Goal: Task Accomplishment & Management: Manage account settings

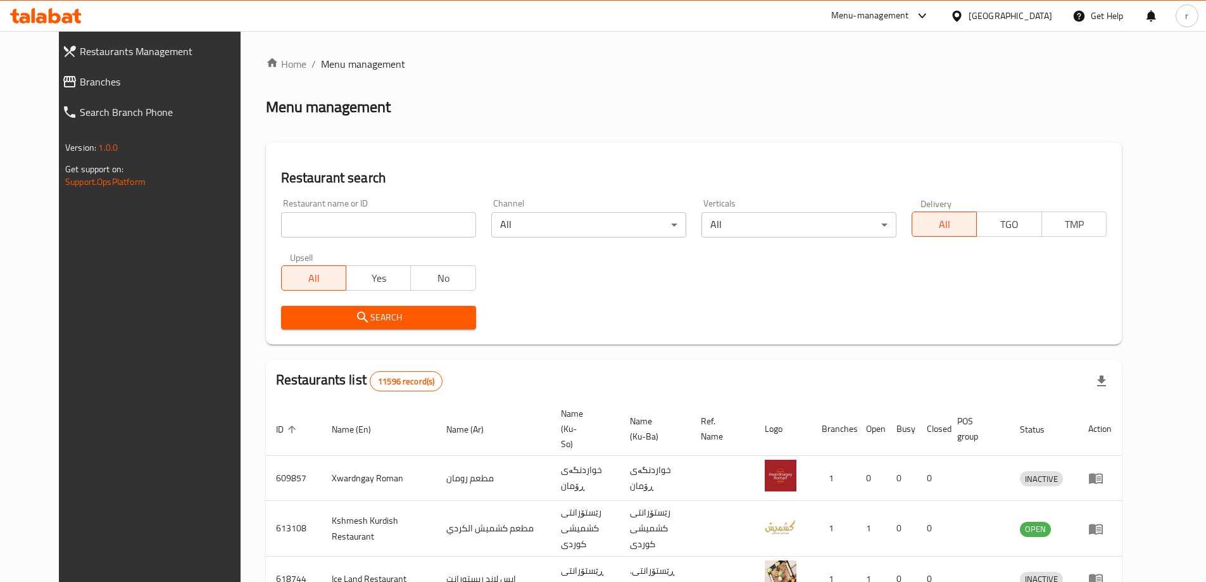
drag, startPoint x: 384, startPoint y: 223, endPoint x: 331, endPoint y: 229, distance: 53.5
click at [377, 223] on input "search" at bounding box center [378, 224] width 195 height 25
paste input "Mashwiat Amo Wissam"
type input "Mashwiat Amo Wissam"
click at [291, 312] on span "Search" at bounding box center [378, 318] width 175 height 16
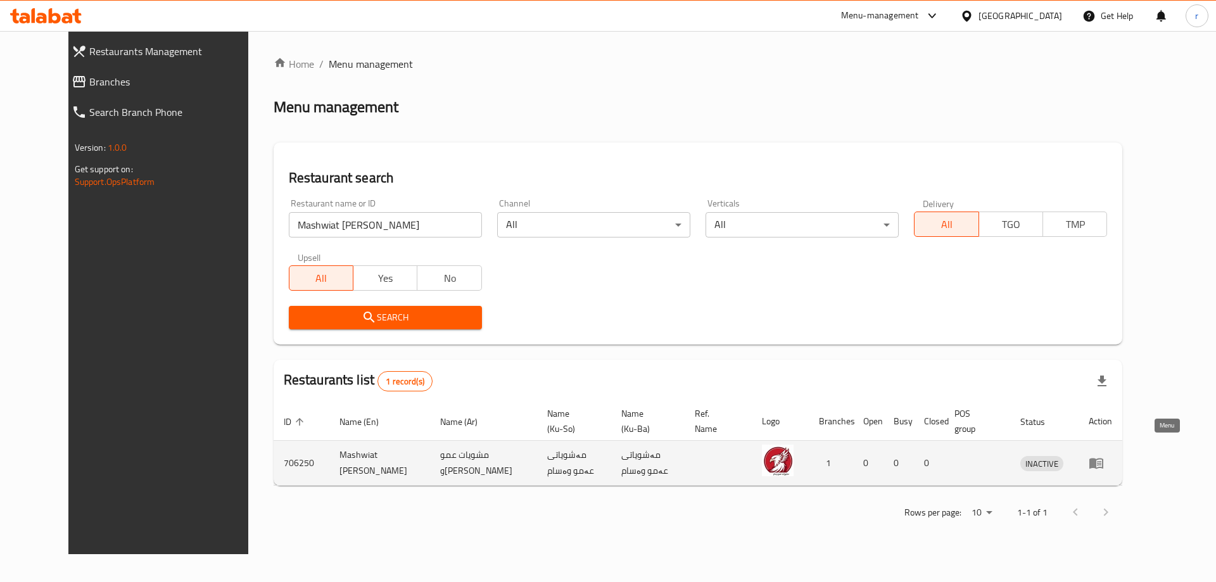
click at [1103, 458] on icon "enhanced table" at bounding box center [1096, 463] width 14 height 11
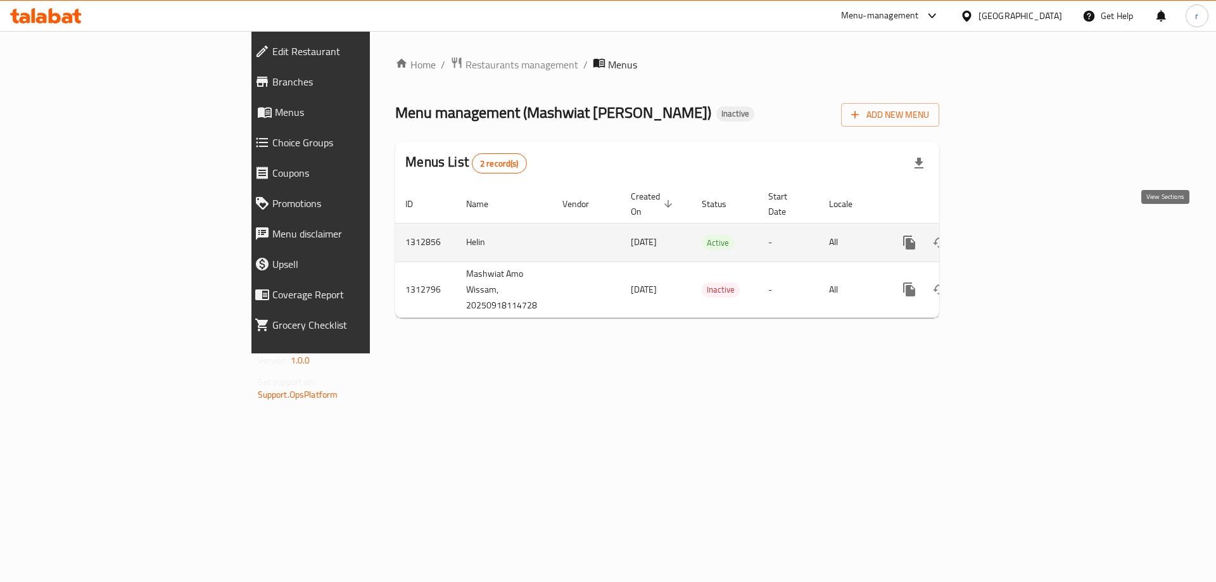
click at [1016, 227] on link "enhanced table" at bounding box center [1000, 242] width 30 height 30
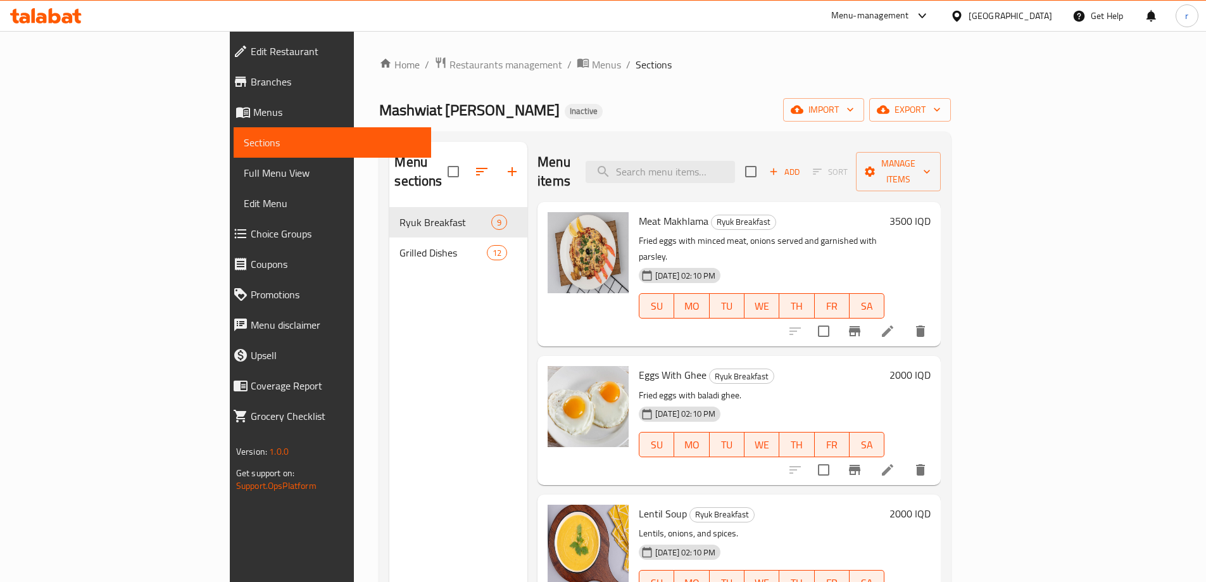
click at [244, 177] on span "Full Menu View" at bounding box center [332, 172] width 177 height 15
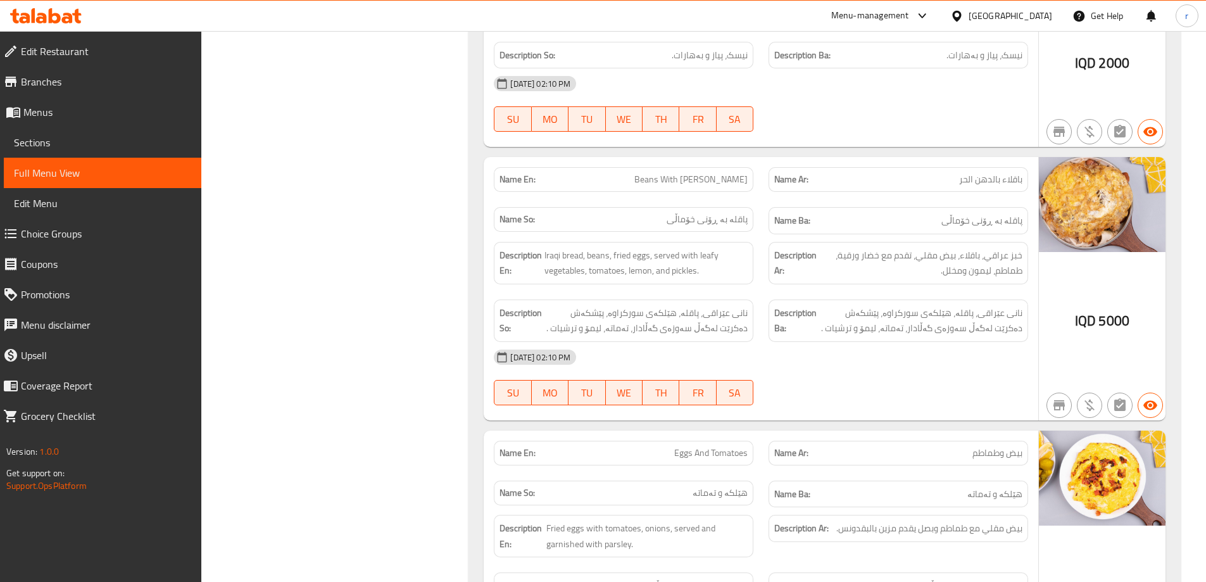
scroll to position [844, 0]
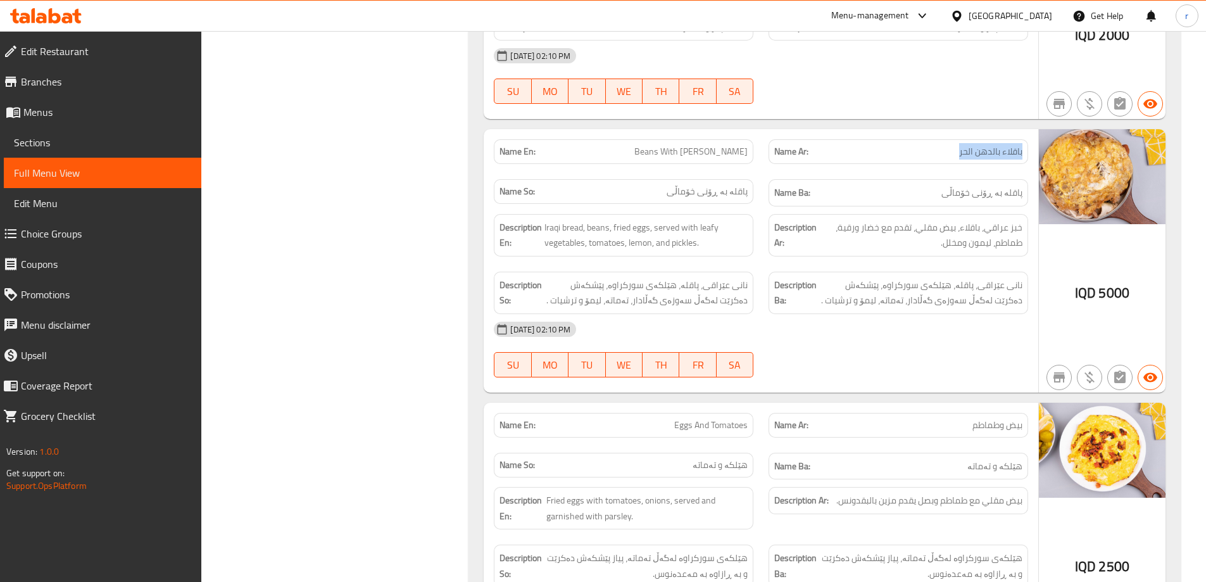
drag, startPoint x: 957, startPoint y: 141, endPoint x: 1023, endPoint y: 151, distance: 66.6
click at [1023, 151] on div "Name Ar: باقلاء بالدهن الحر" at bounding box center [899, 151] width 260 height 25
copy span "باقلاء بالدهن الحر"
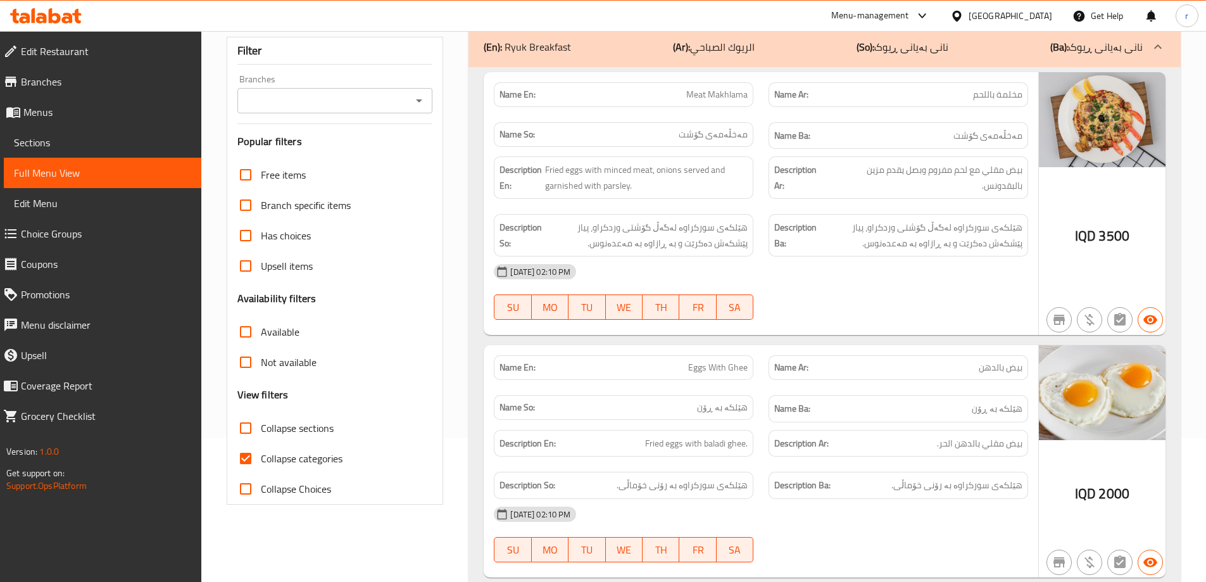
scroll to position [169, 0]
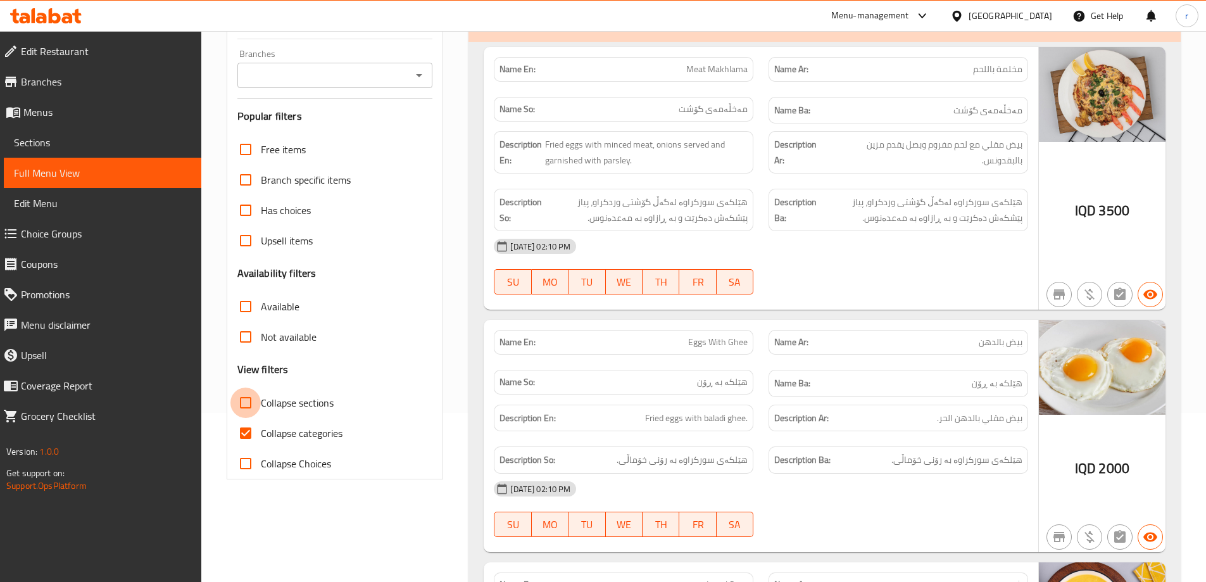
click at [245, 398] on input "Collapse sections" at bounding box center [245, 403] width 30 height 30
checkbox input "true"
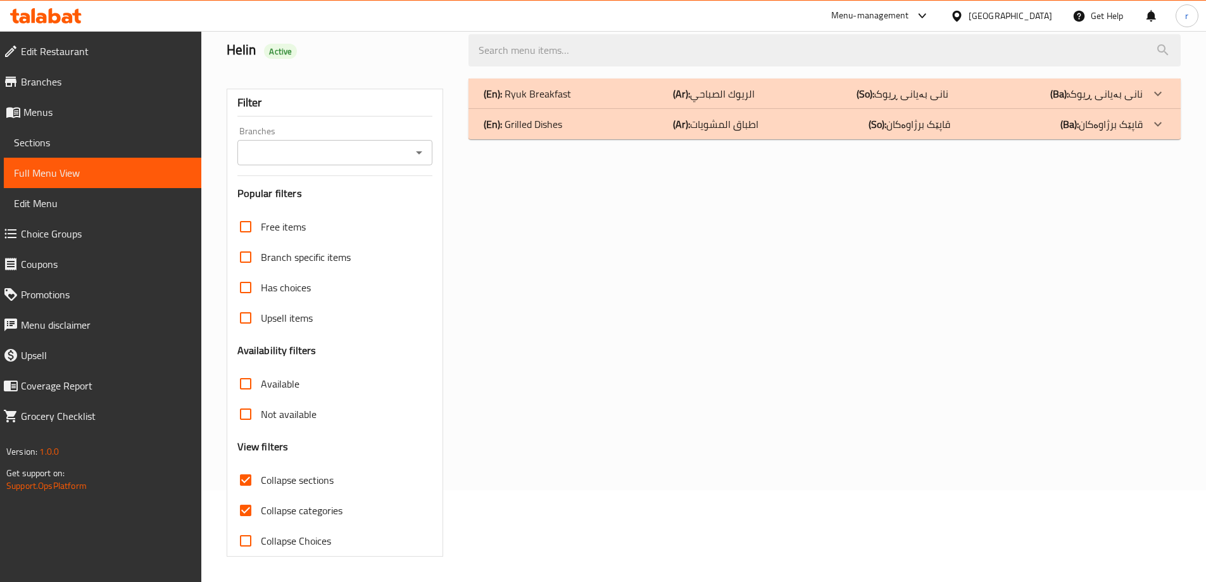
scroll to position [92, 0]
drag, startPoint x: 251, startPoint y: 508, endPoint x: 272, endPoint y: 474, distance: 40.9
click at [253, 508] on input "Collapse categories" at bounding box center [245, 510] width 30 height 30
checkbox input "false"
click at [542, 129] on p "(En): Grilled Dishes" at bounding box center [523, 124] width 79 height 15
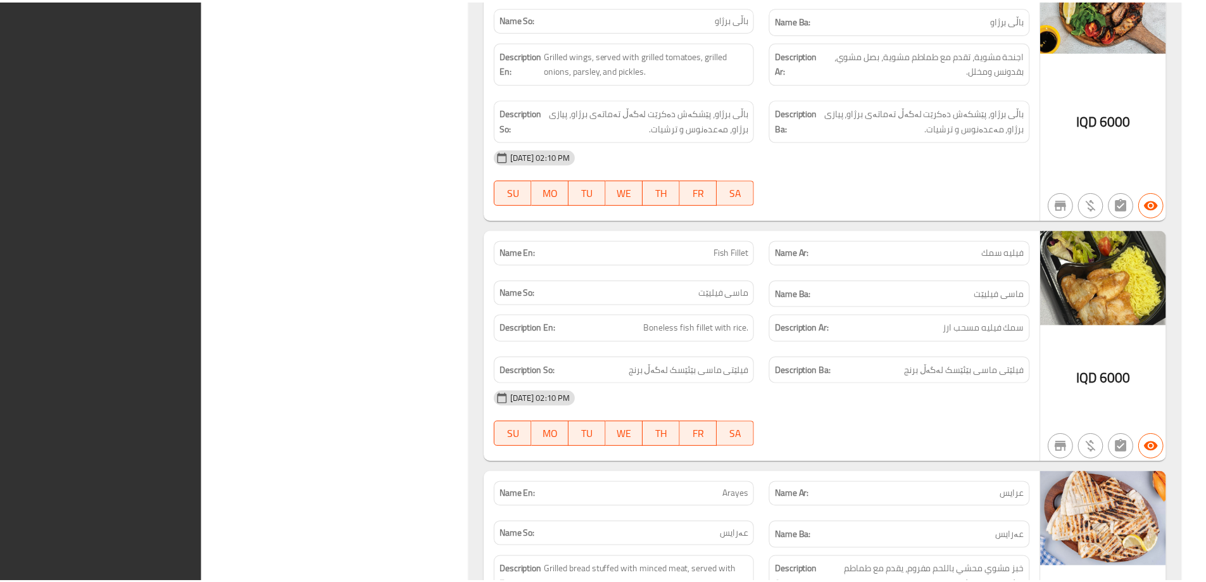
scroll to position [2916, 0]
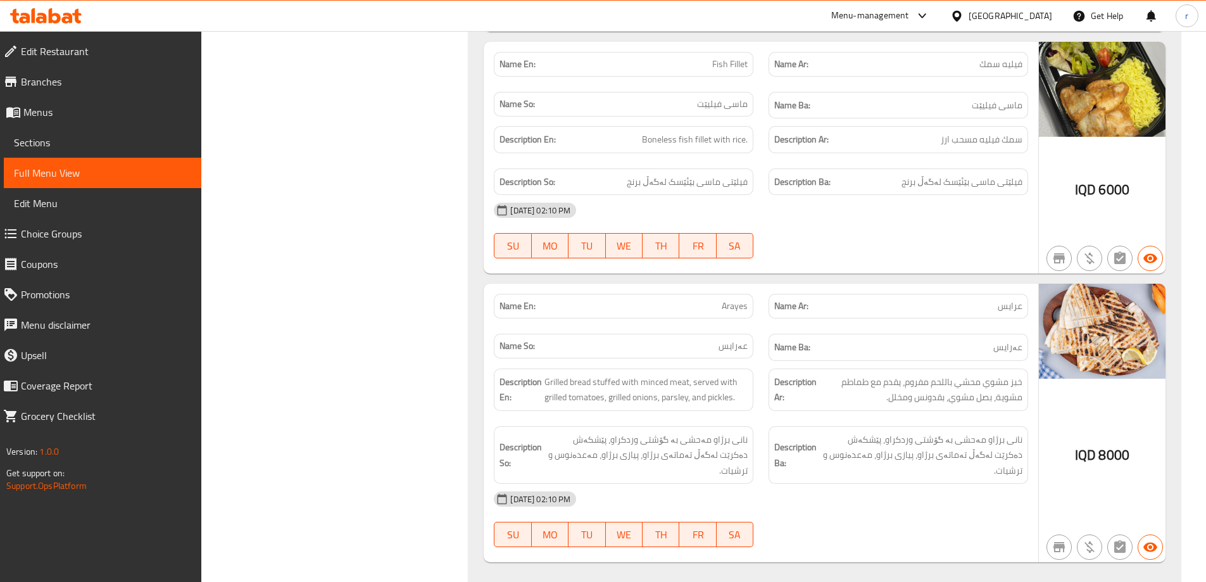
click at [134, 84] on span "Branches" at bounding box center [106, 81] width 170 height 15
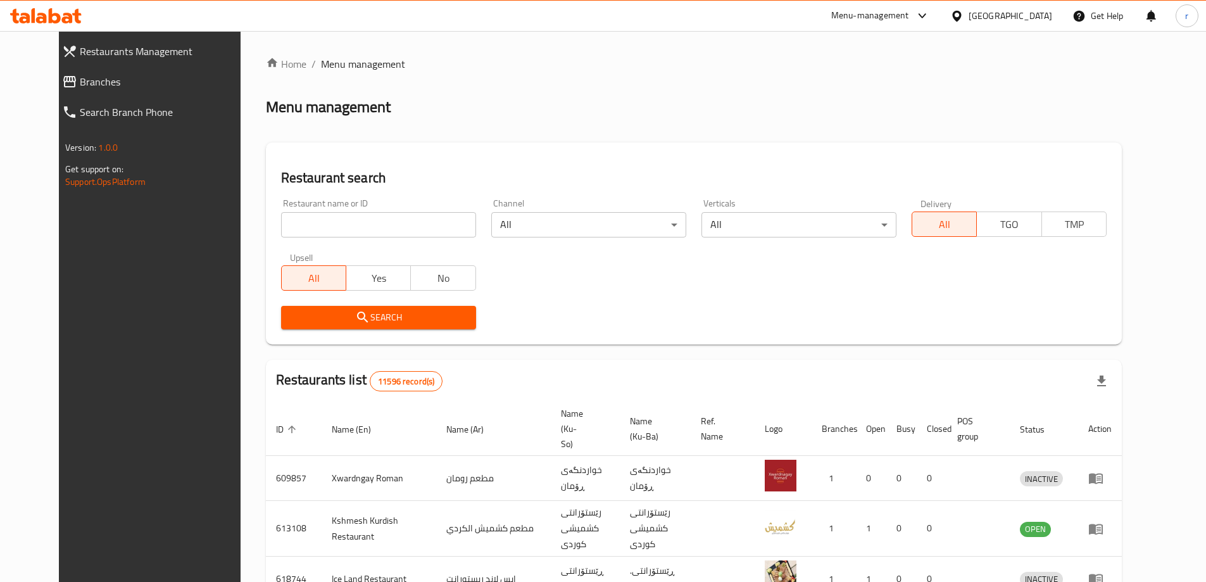
drag, startPoint x: 307, startPoint y: 224, endPoint x: 271, endPoint y: 234, distance: 37.3
click at [307, 224] on input "search" at bounding box center [378, 224] width 195 height 25
paste input "kentucky Corner"
type input "kentucky Corner"
click at [291, 325] on span "Search" at bounding box center [378, 318] width 175 height 16
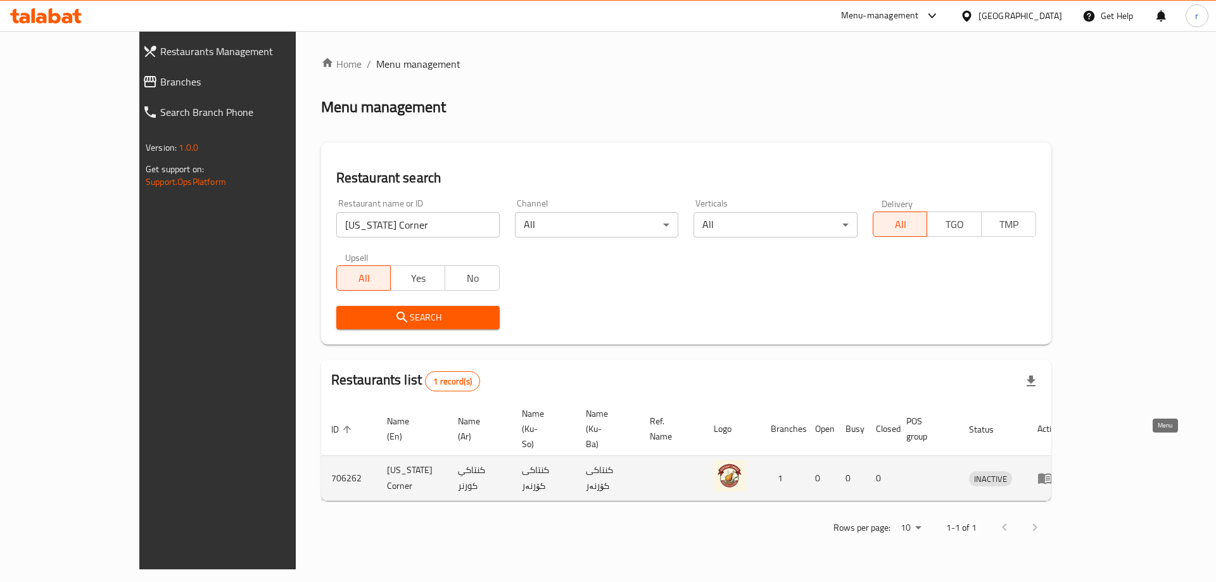
click at [1052, 470] on icon "enhanced table" at bounding box center [1044, 477] width 15 height 15
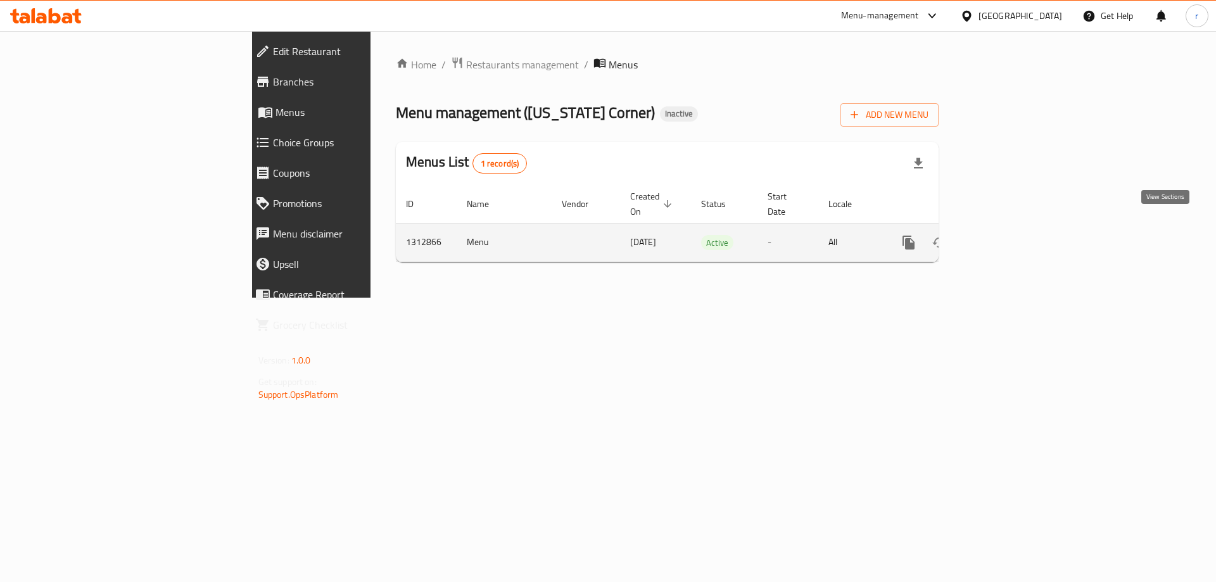
click at [1007, 235] on icon "enhanced table" at bounding box center [999, 242] width 15 height 15
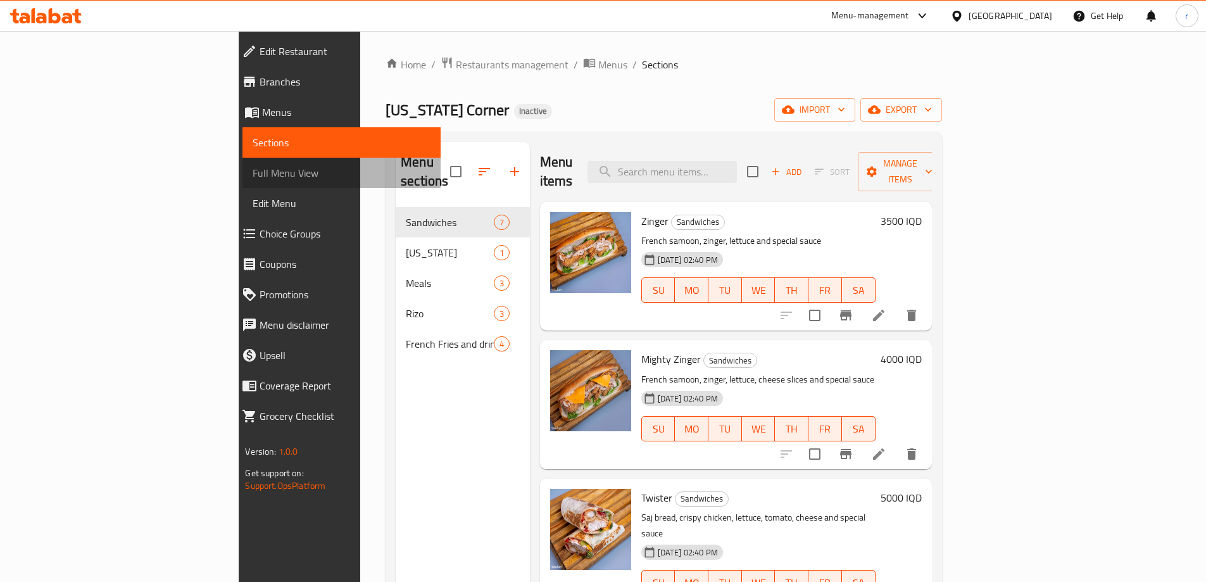
click at [253, 166] on span "Full Menu View" at bounding box center [341, 172] width 177 height 15
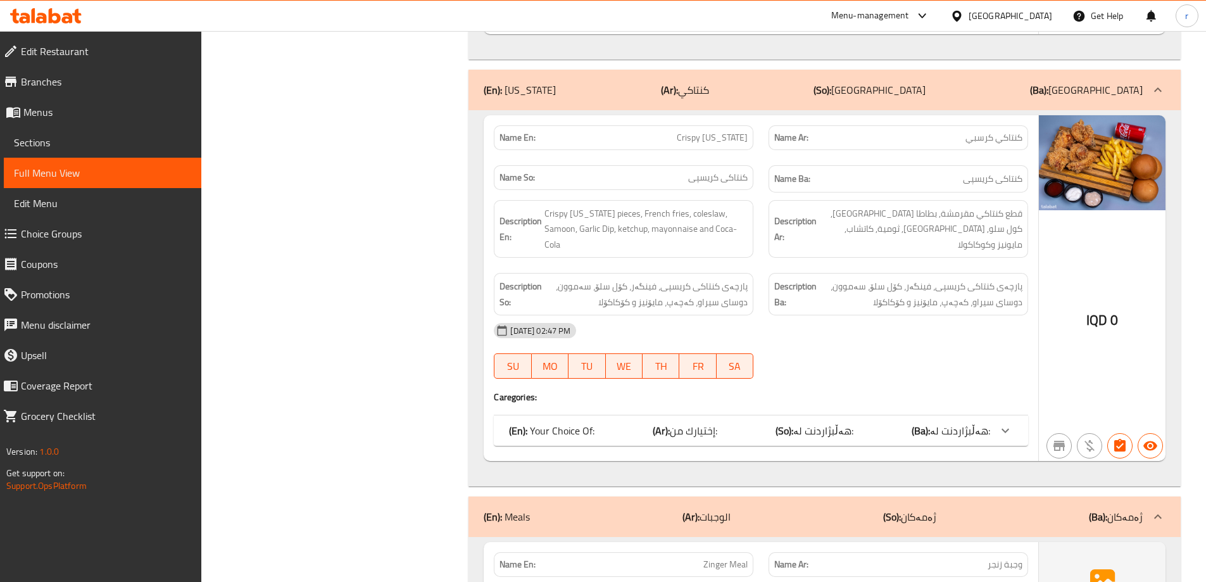
scroll to position [2110, 0]
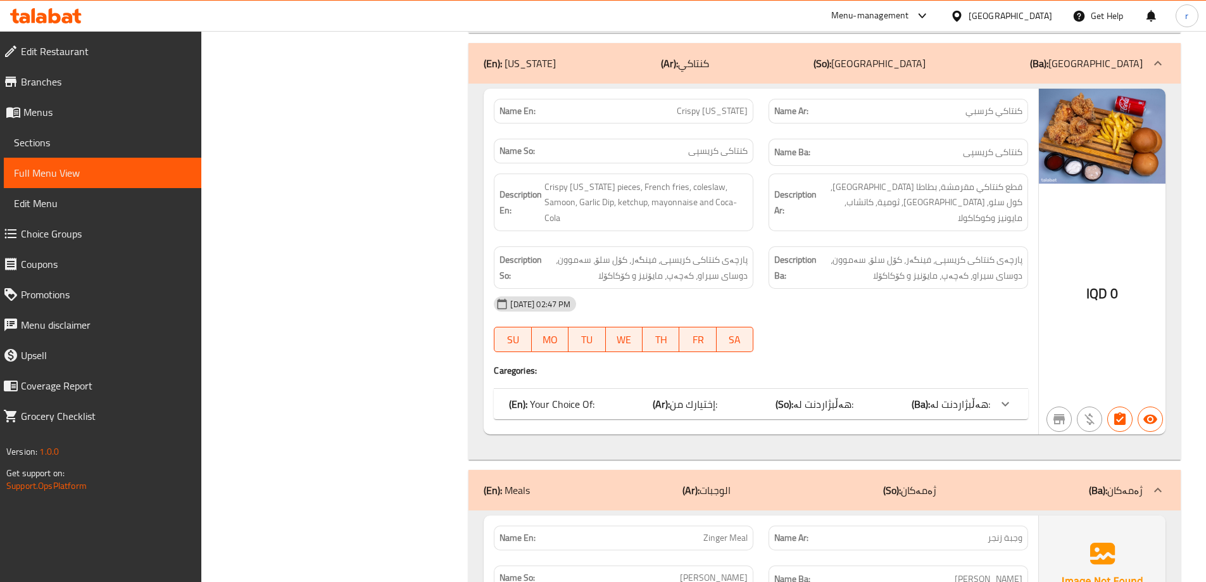
click at [550, 396] on p "(En): Your Choice Of:" at bounding box center [551, 403] width 85 height 15
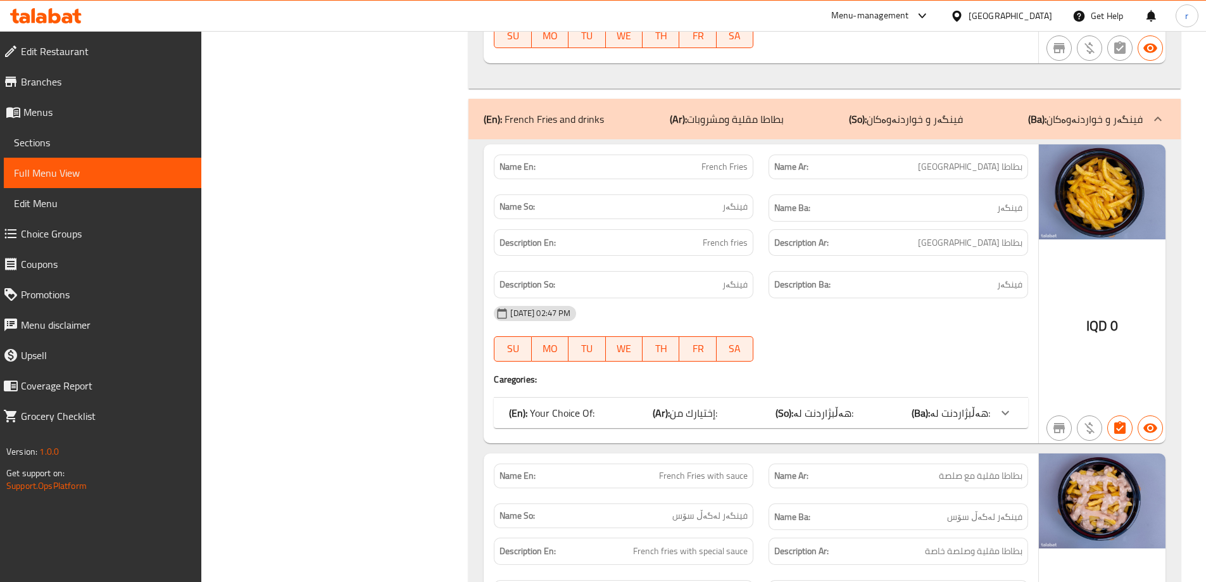
scroll to position [4559, 0]
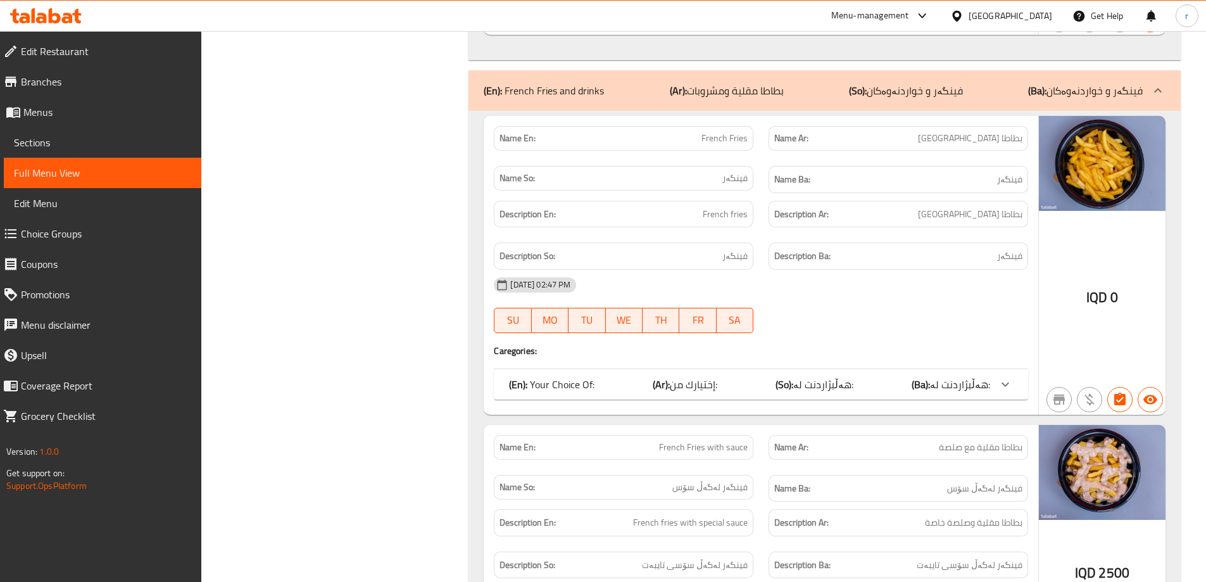
click at [544, 377] on p "(En): Your Choice Of:" at bounding box center [551, 384] width 85 height 15
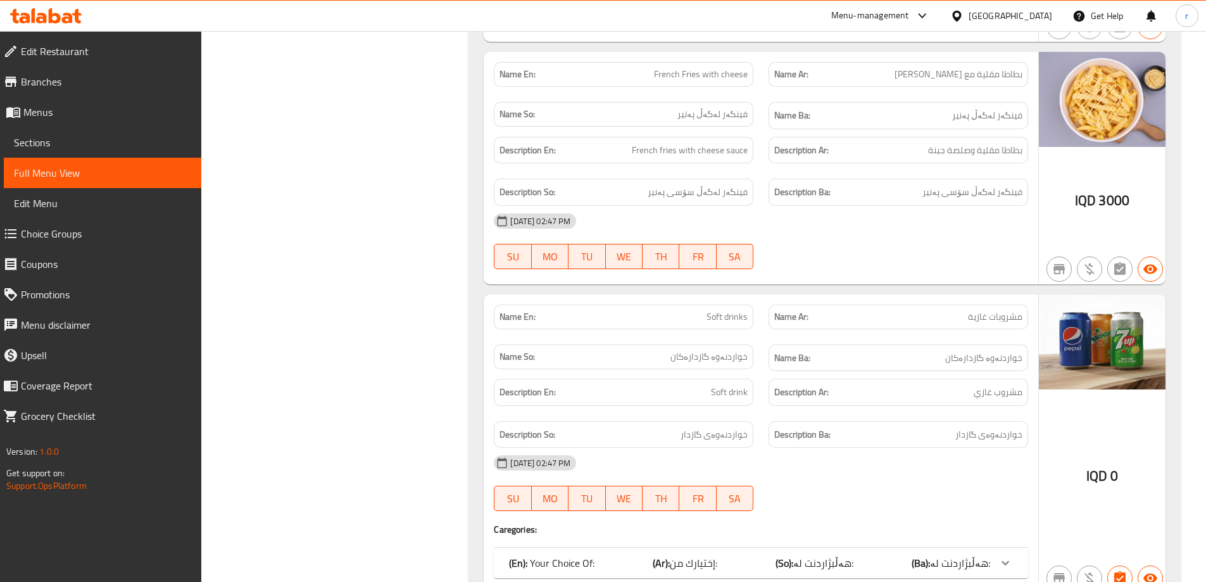
scroll to position [5319, 0]
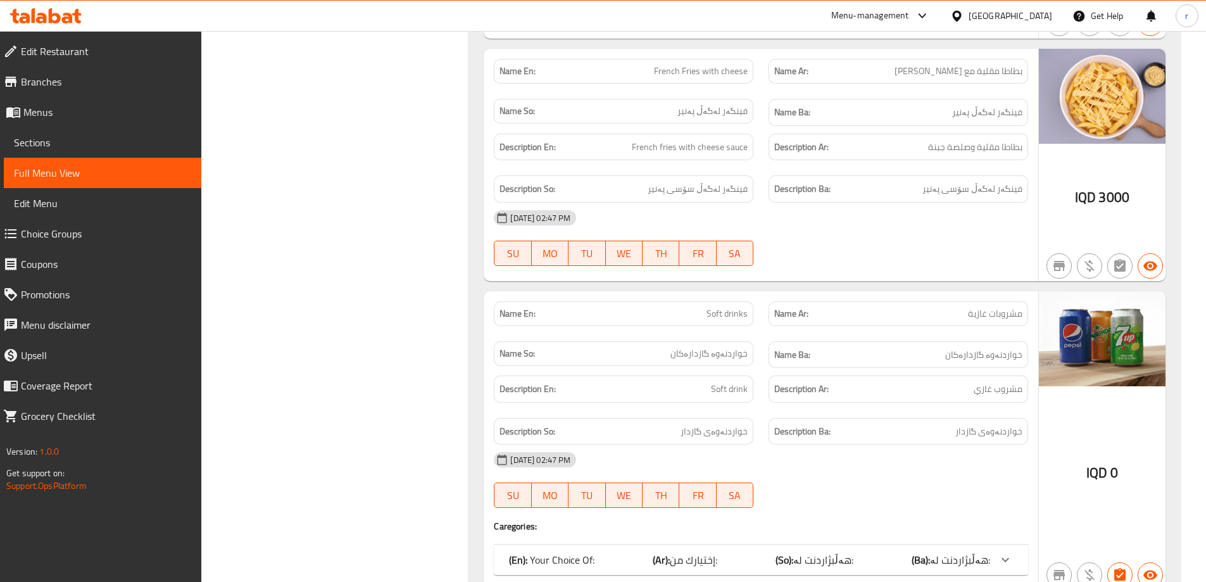
click at [536, 552] on p "(En): Your Choice Of:" at bounding box center [551, 559] width 85 height 15
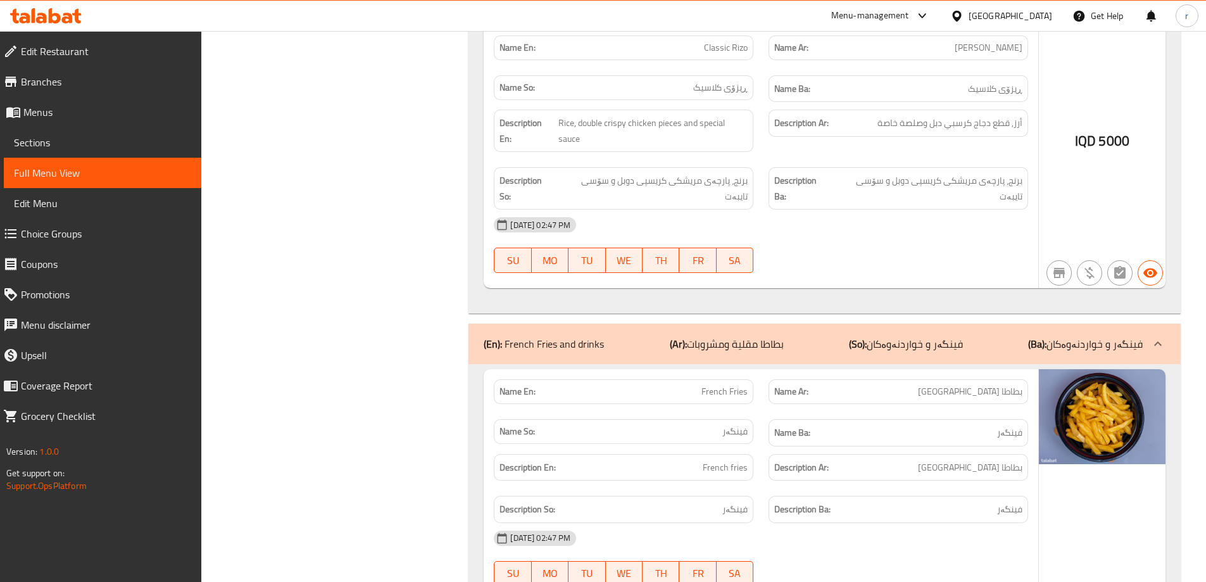
scroll to position [4390, 0]
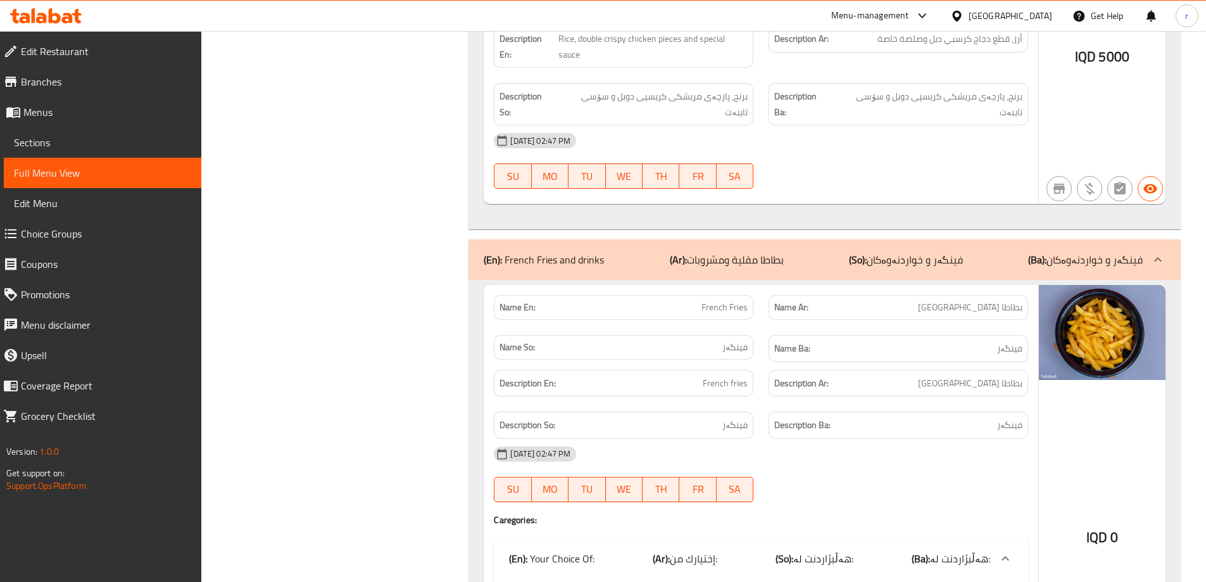
click at [123, 148] on span "Sections" at bounding box center [102, 142] width 177 height 15
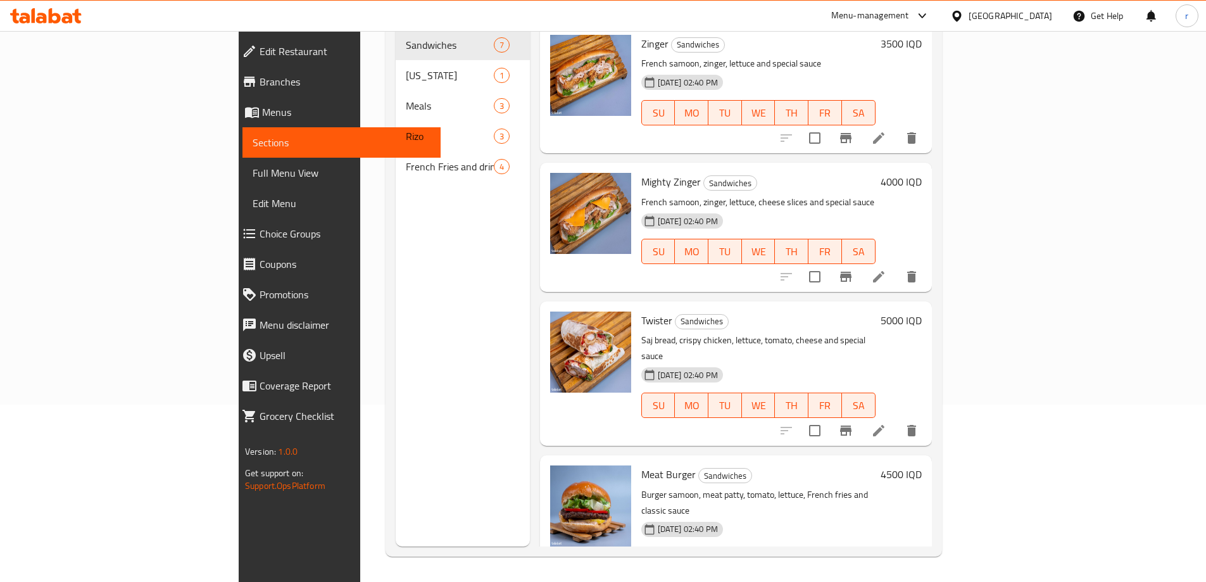
scroll to position [177, 0]
click at [253, 177] on span "Full Menu View" at bounding box center [341, 172] width 177 height 15
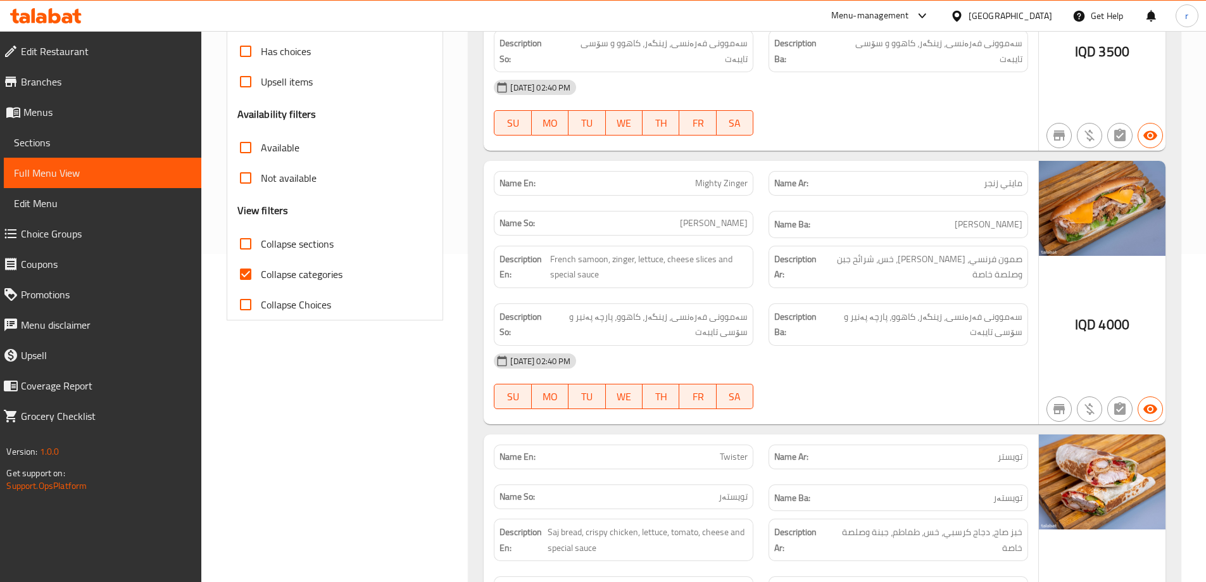
scroll to position [346, 0]
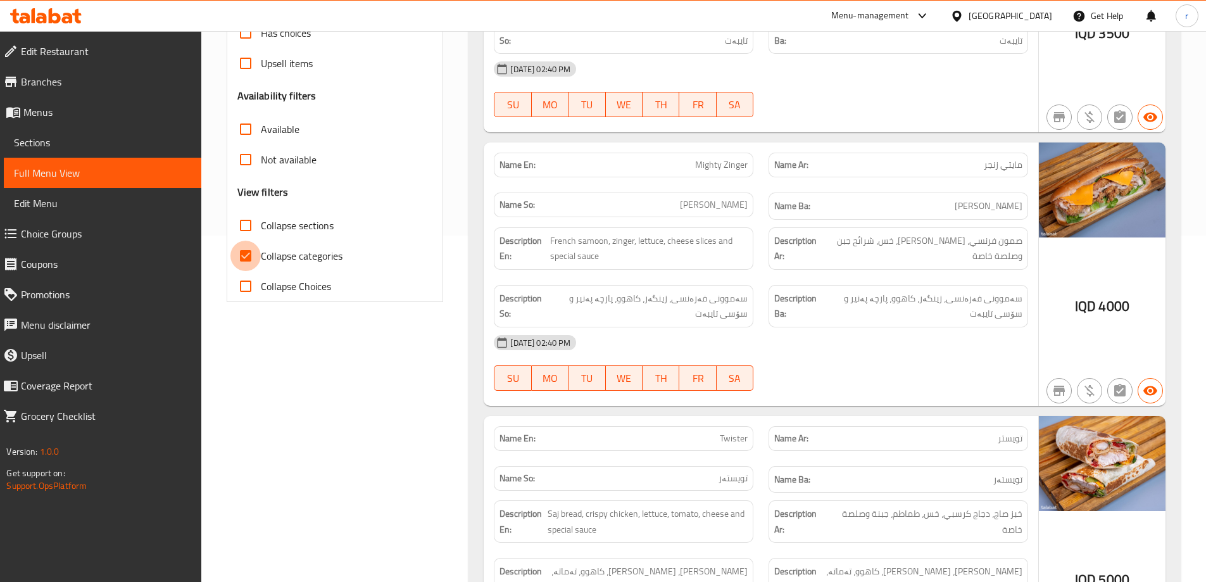
click at [246, 260] on input "Collapse categories" at bounding box center [245, 256] width 30 height 30
checkbox input "false"
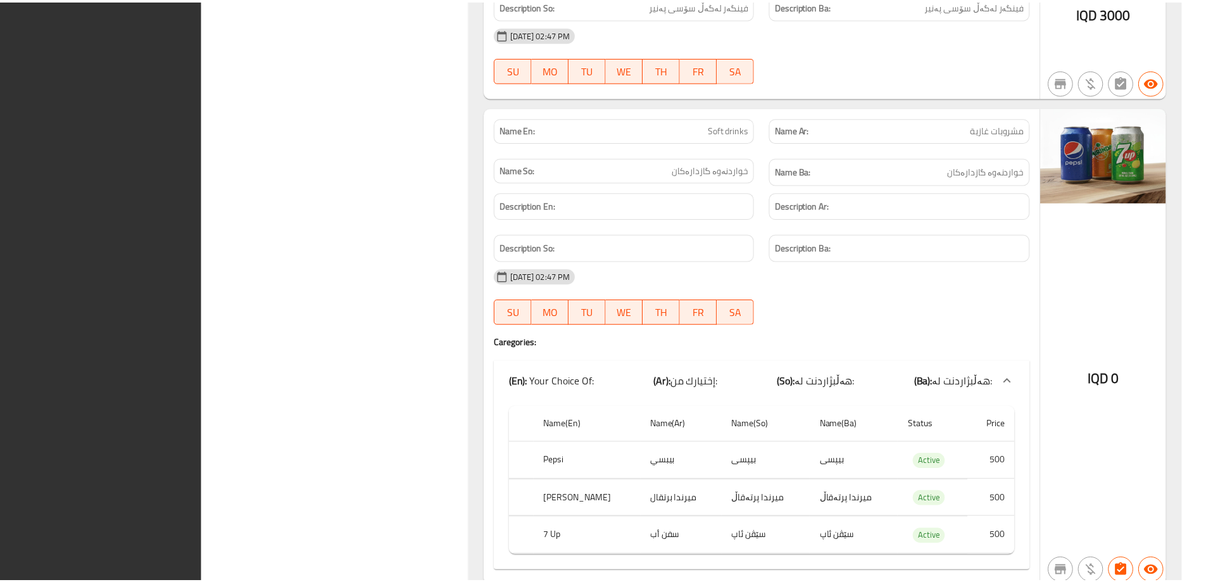
scroll to position [5480, 0]
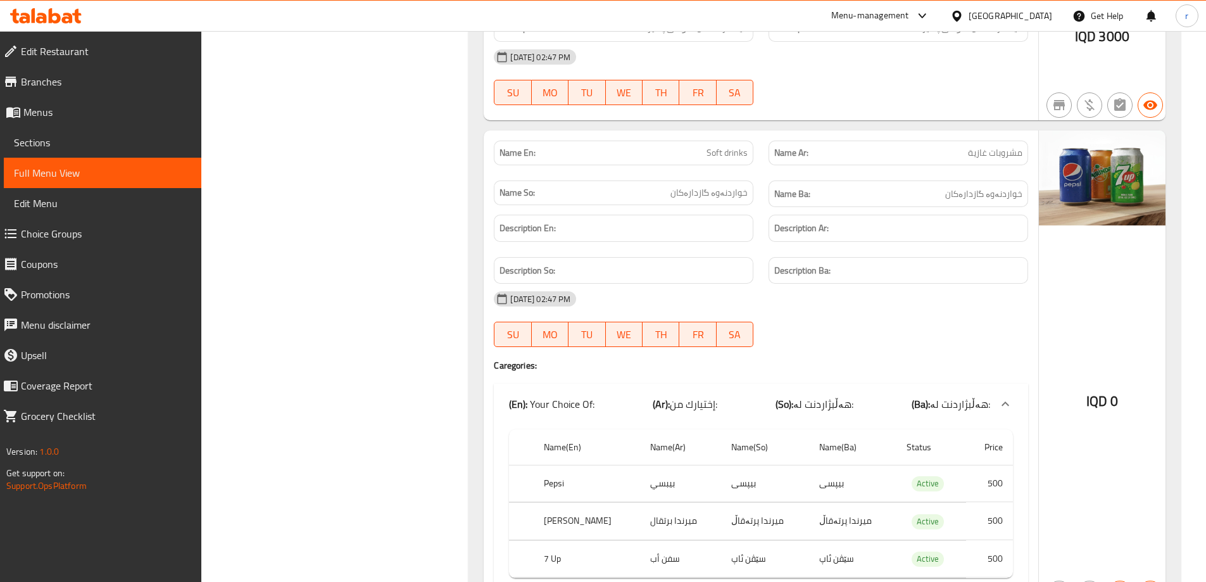
click at [129, 91] on link "Branches" at bounding box center [97, 81] width 208 height 30
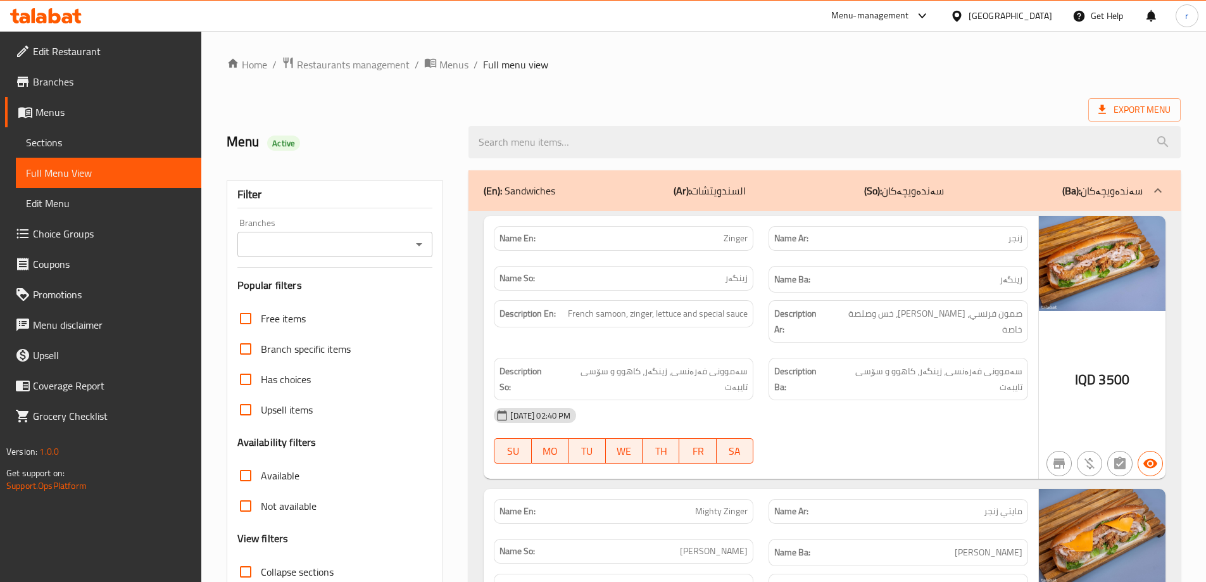
click at [117, 144] on span "Sections" at bounding box center [108, 142] width 165 height 15
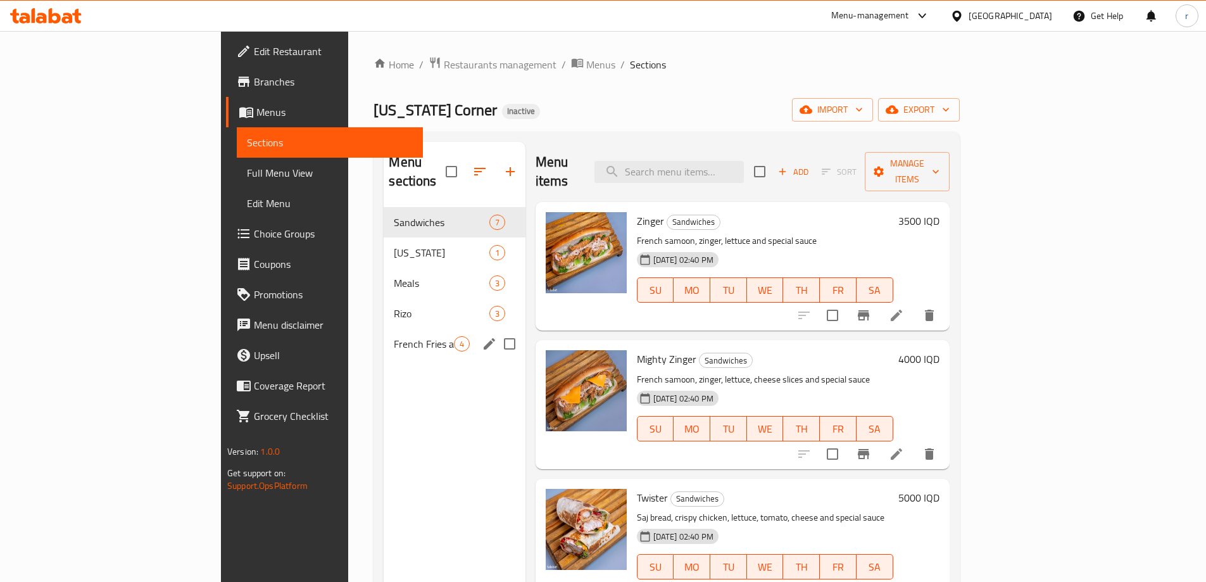
click at [394, 336] on span "French Fries and drinks" at bounding box center [424, 343] width 60 height 15
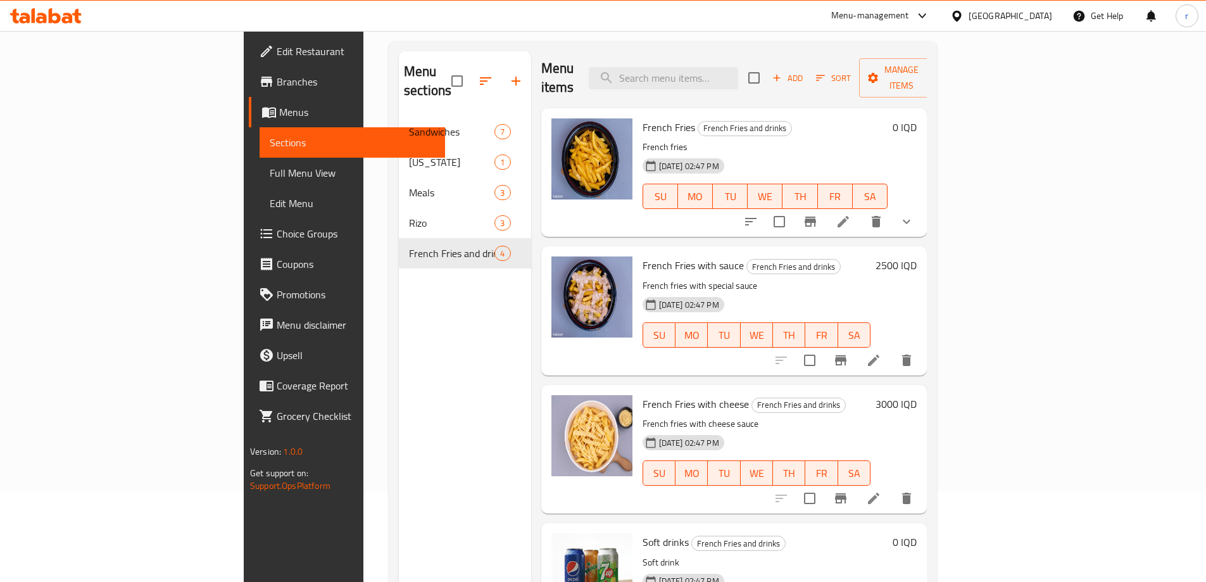
scroll to position [177, 0]
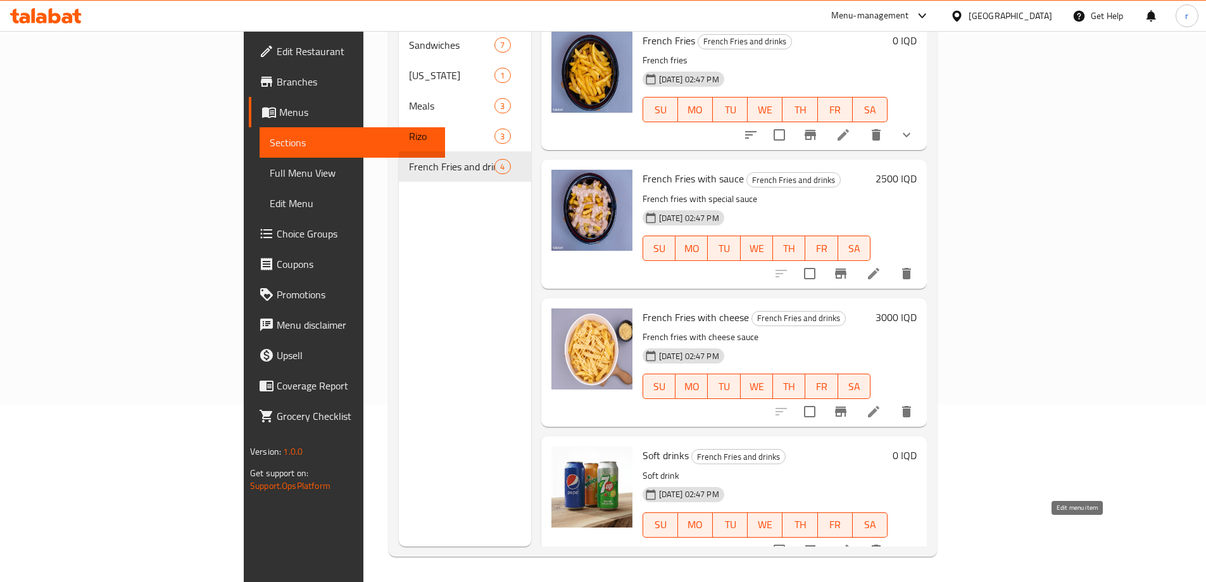
click at [851, 543] on icon at bounding box center [843, 550] width 15 height 15
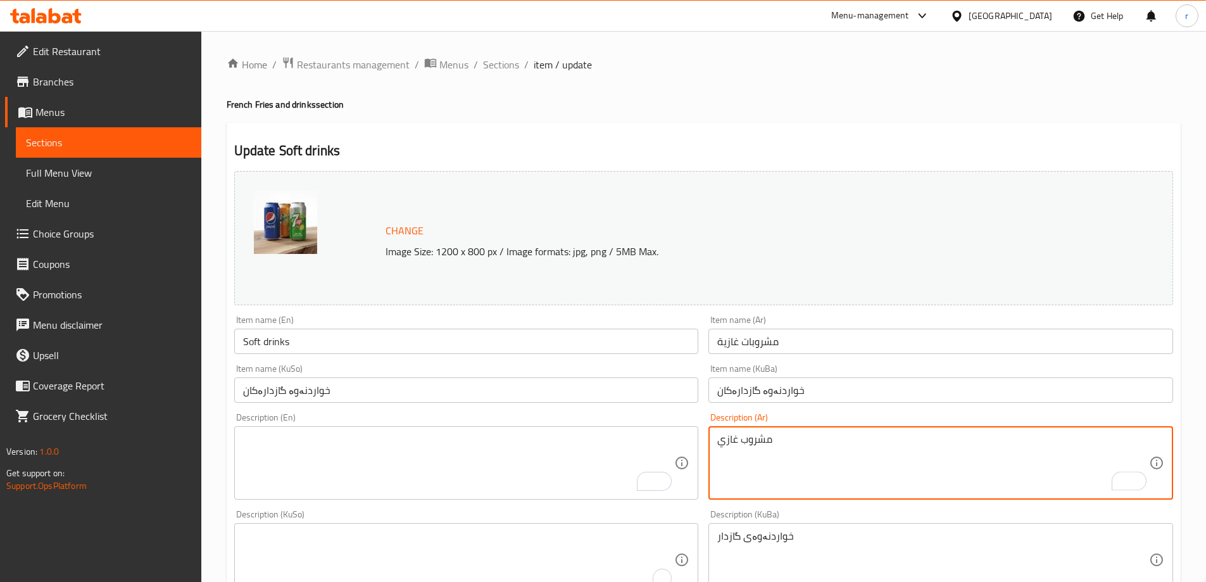
scroll to position [4, 0]
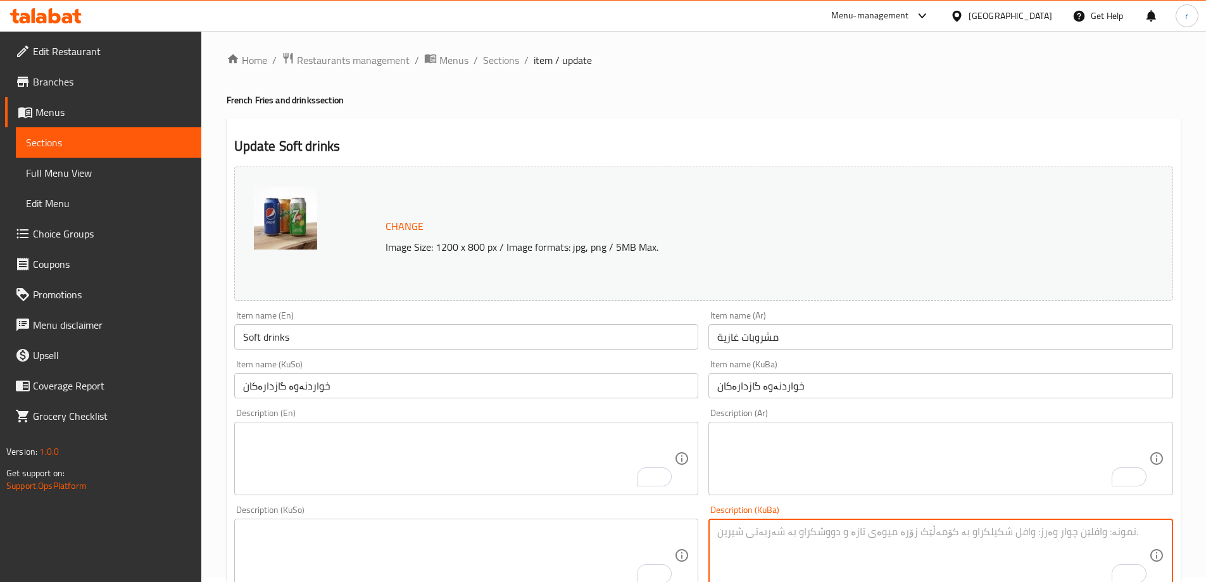
click at [579, 403] on div "Item name (KuSo) خواردنەوە گازدارەکان Item name (KuSo)" at bounding box center [466, 379] width 475 height 49
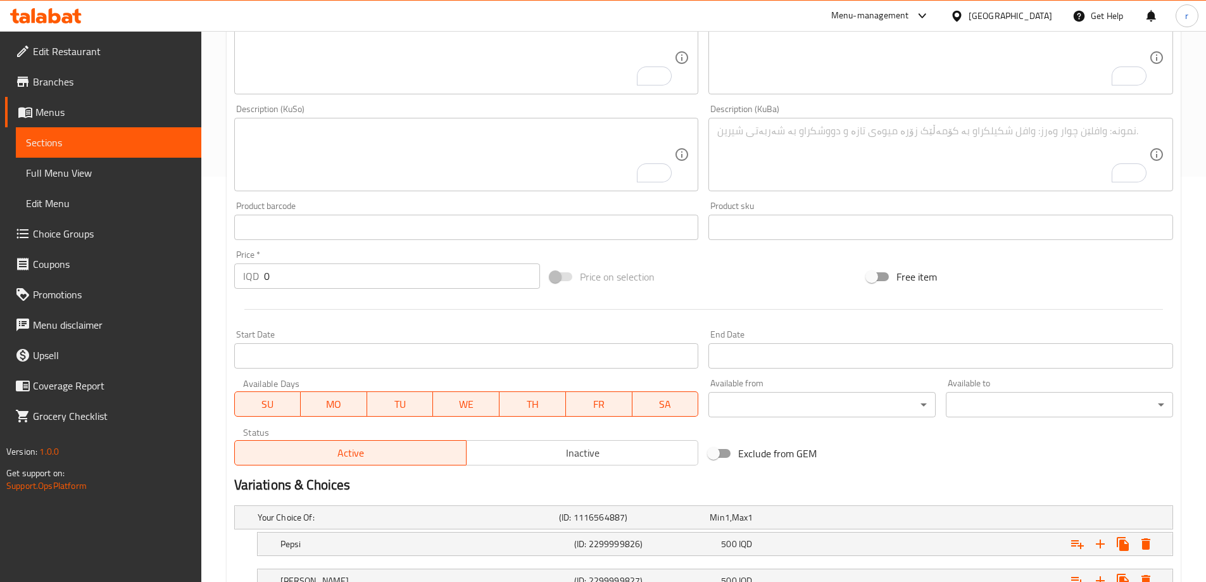
scroll to position [542, 0]
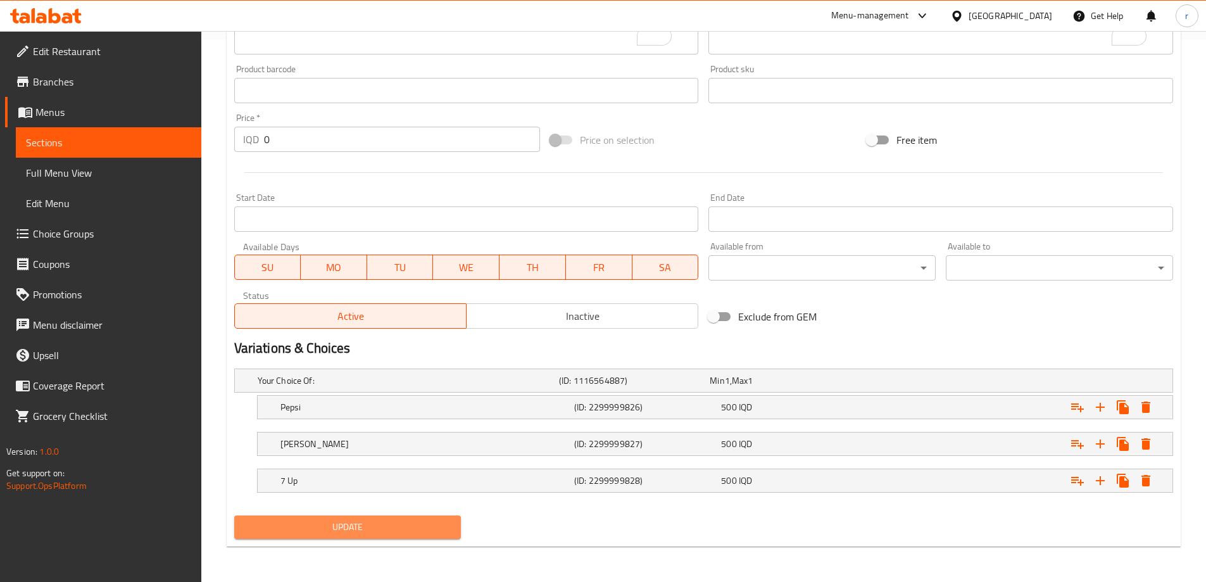
click at [429, 538] on button "Update" at bounding box center [347, 526] width 227 height 23
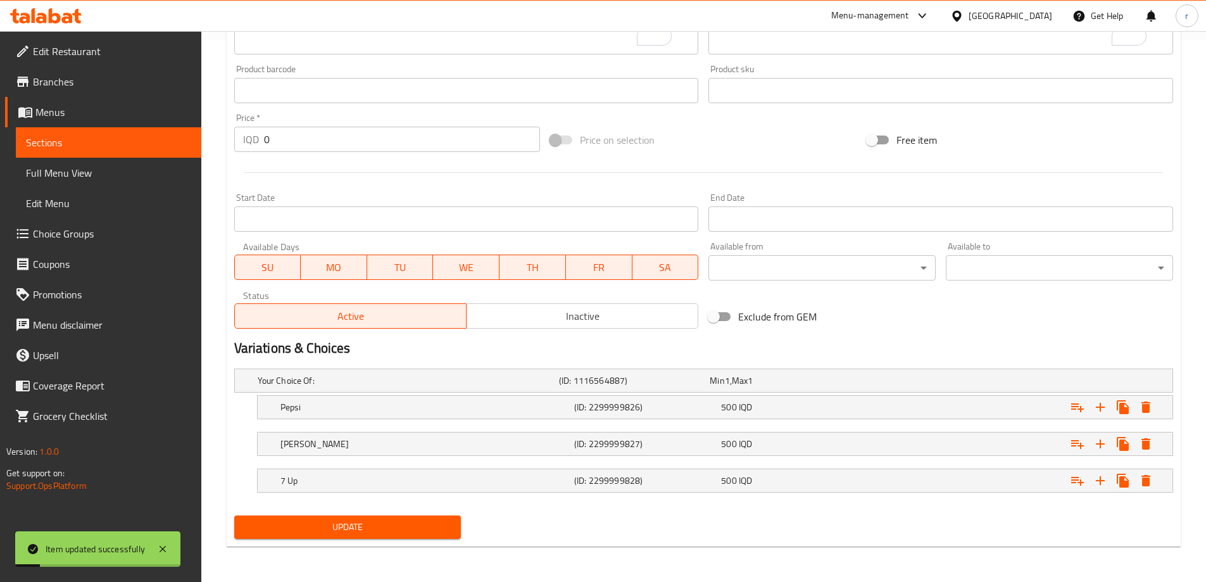
click at [160, 151] on link "Sections" at bounding box center [109, 142] width 186 height 30
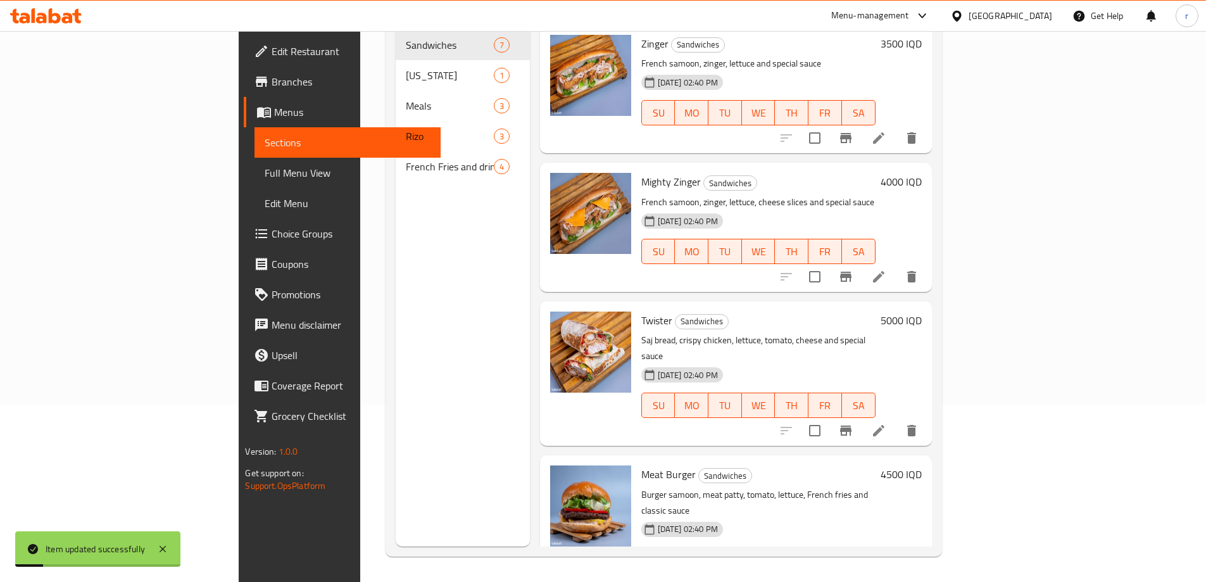
scroll to position [177, 0]
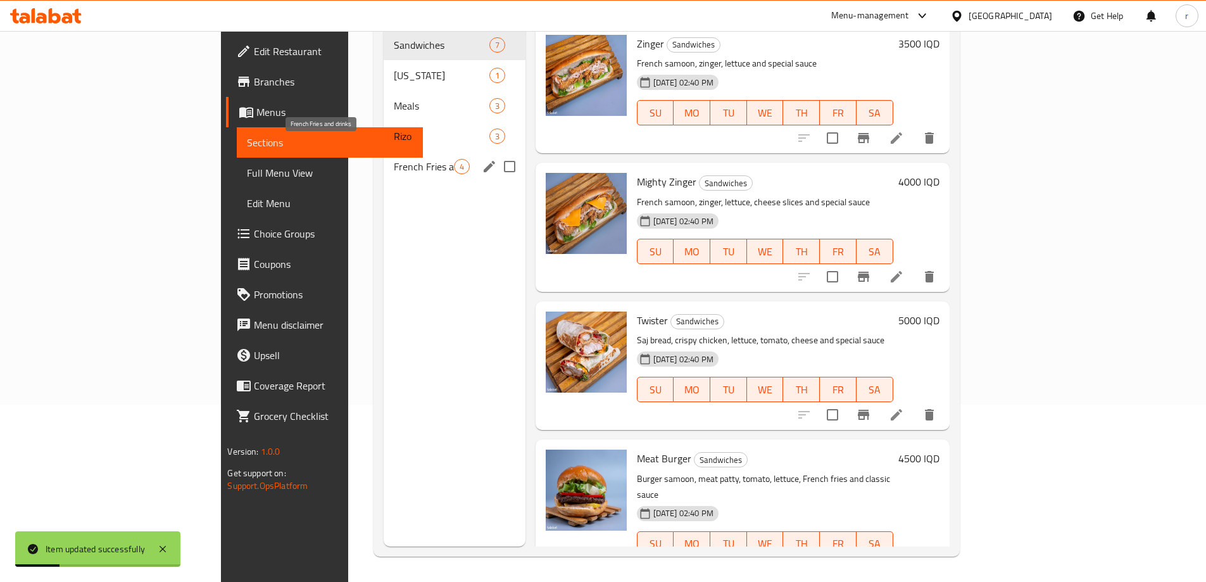
click at [394, 159] on span "French Fries and drinks" at bounding box center [424, 166] width 60 height 15
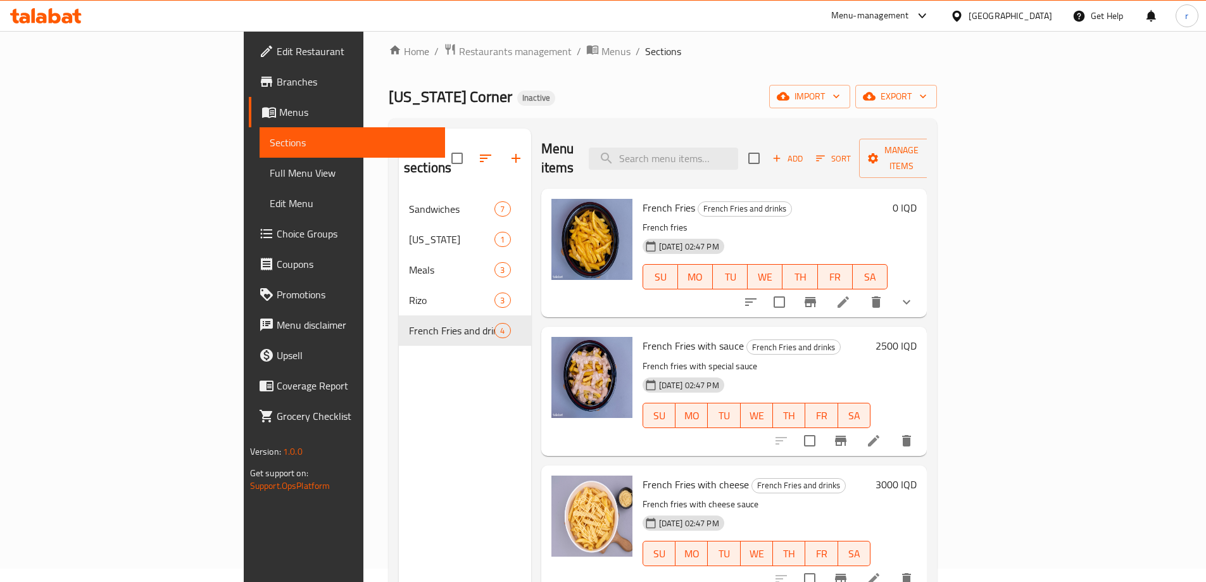
scroll to position [8, 0]
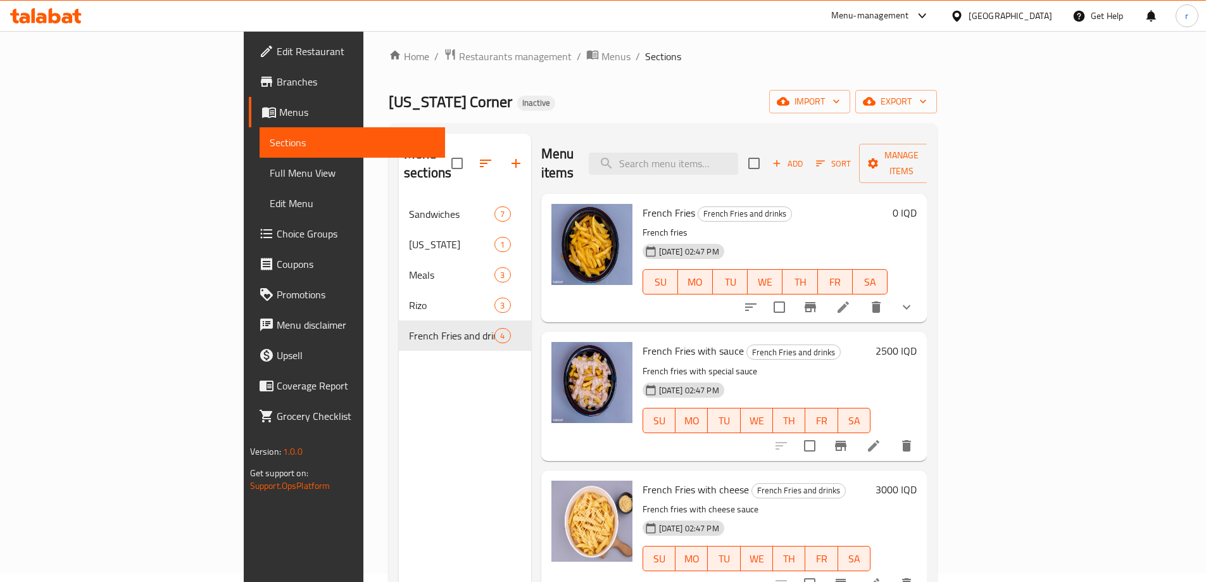
click at [861, 296] on li at bounding box center [843, 307] width 35 height 23
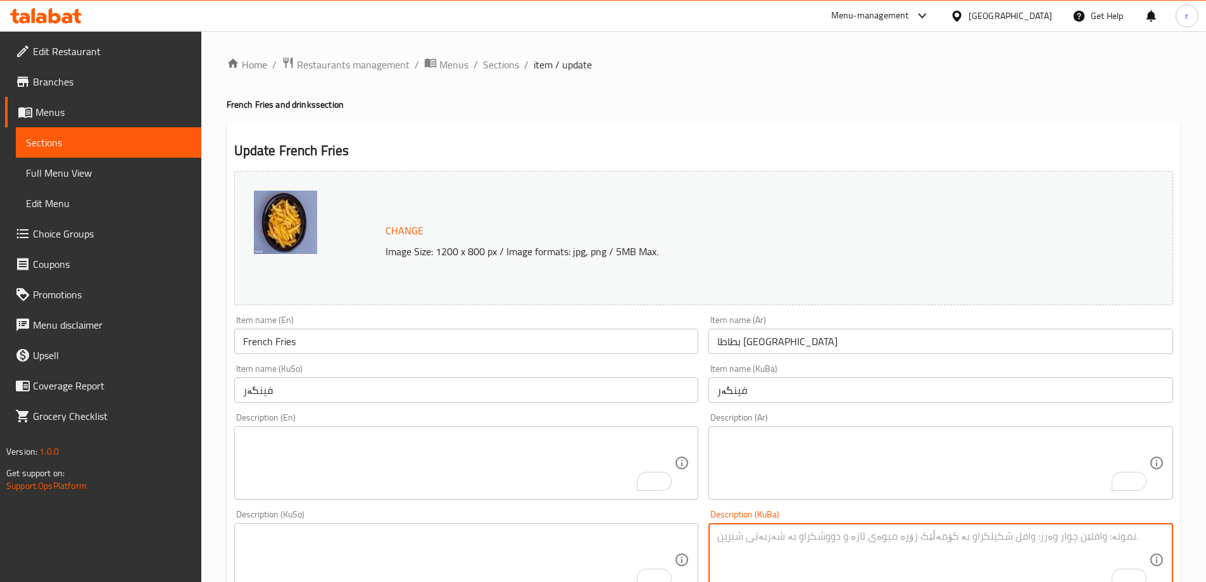
click at [439, 421] on div "Description (En) Description (En)" at bounding box center [466, 456] width 465 height 87
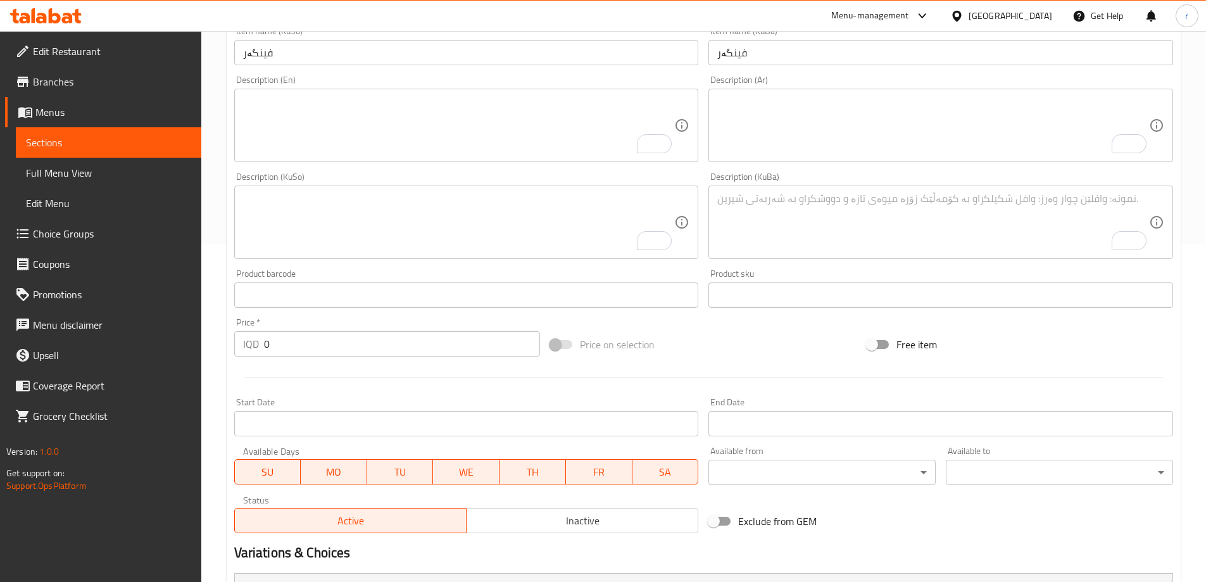
scroll to position [505, 0]
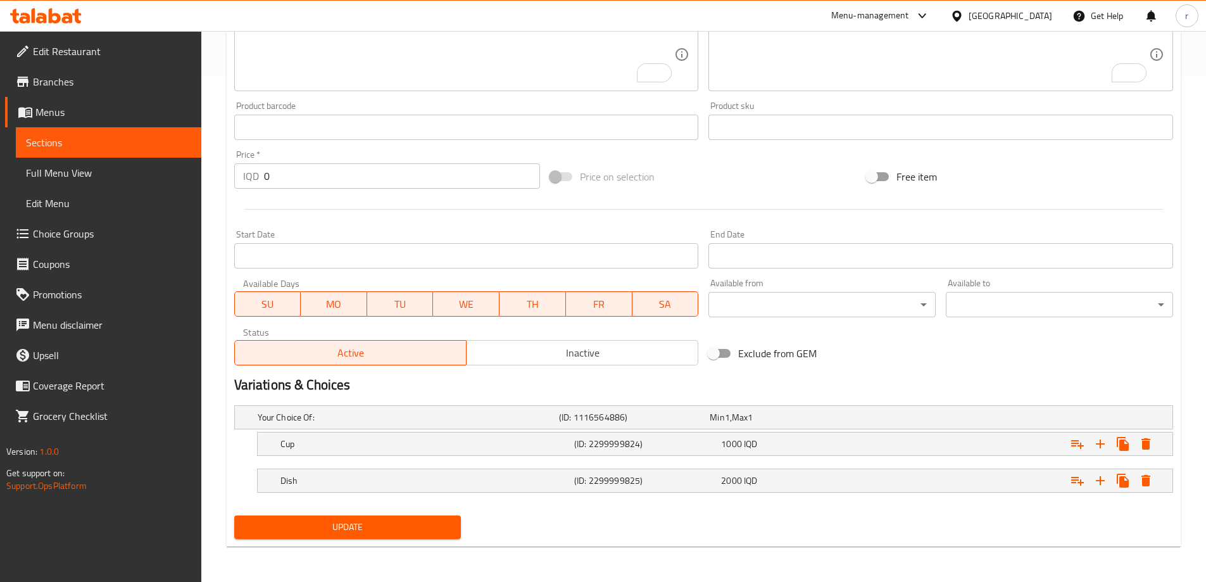
click at [396, 537] on button "Update" at bounding box center [347, 526] width 227 height 23
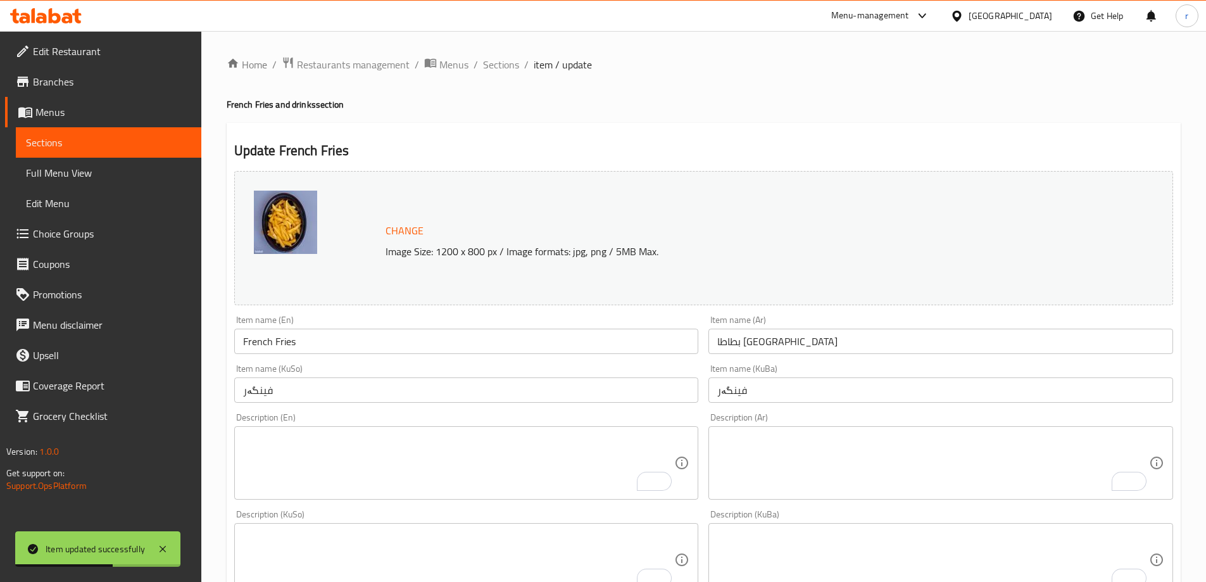
scroll to position [505, 0]
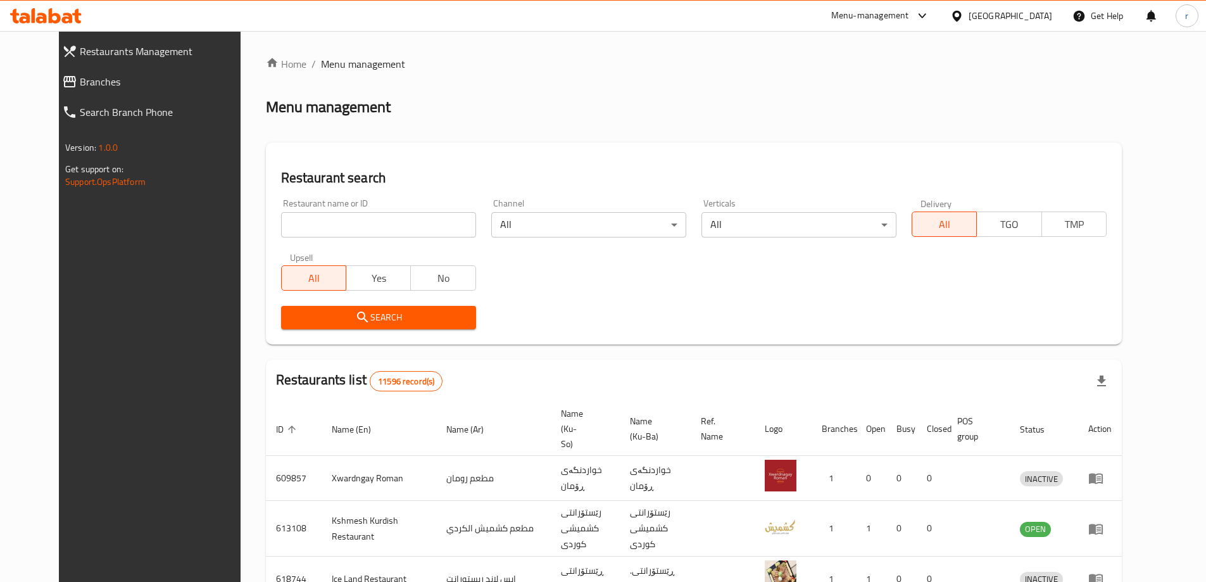
click at [311, 222] on input "search" at bounding box center [378, 224] width 195 height 25
paste input "Alreef Cafe"
type input "Alreef Cafe"
click at [291, 317] on span "Search" at bounding box center [378, 318] width 175 height 16
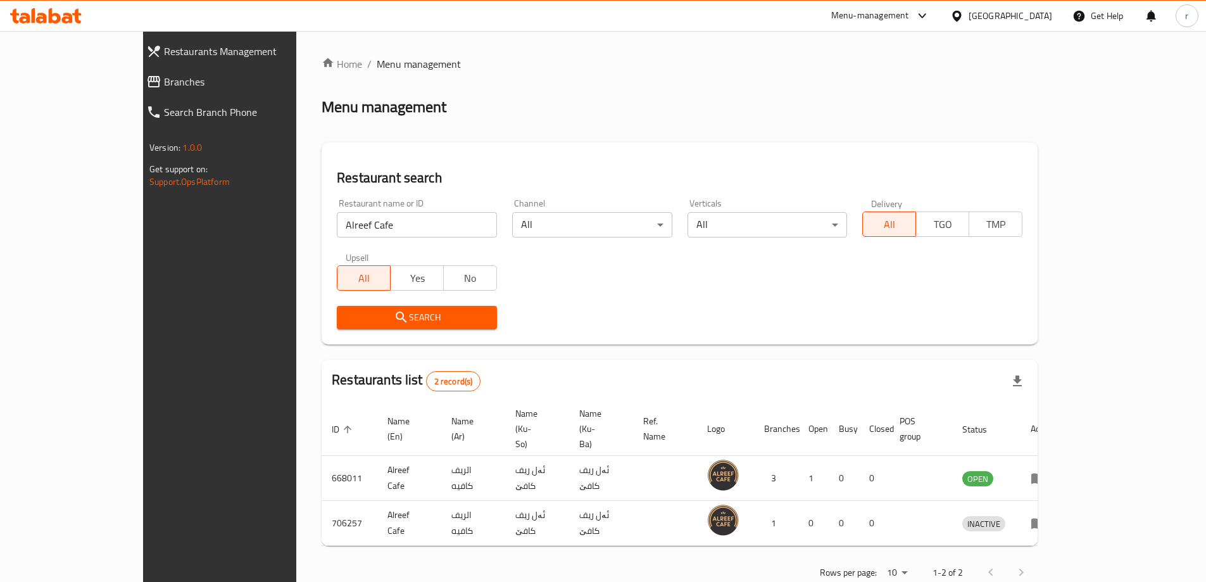
click at [690, 318] on div "Search" at bounding box center [679, 317] width 701 height 39
click at [164, 80] on span "Branches" at bounding box center [249, 81] width 170 height 15
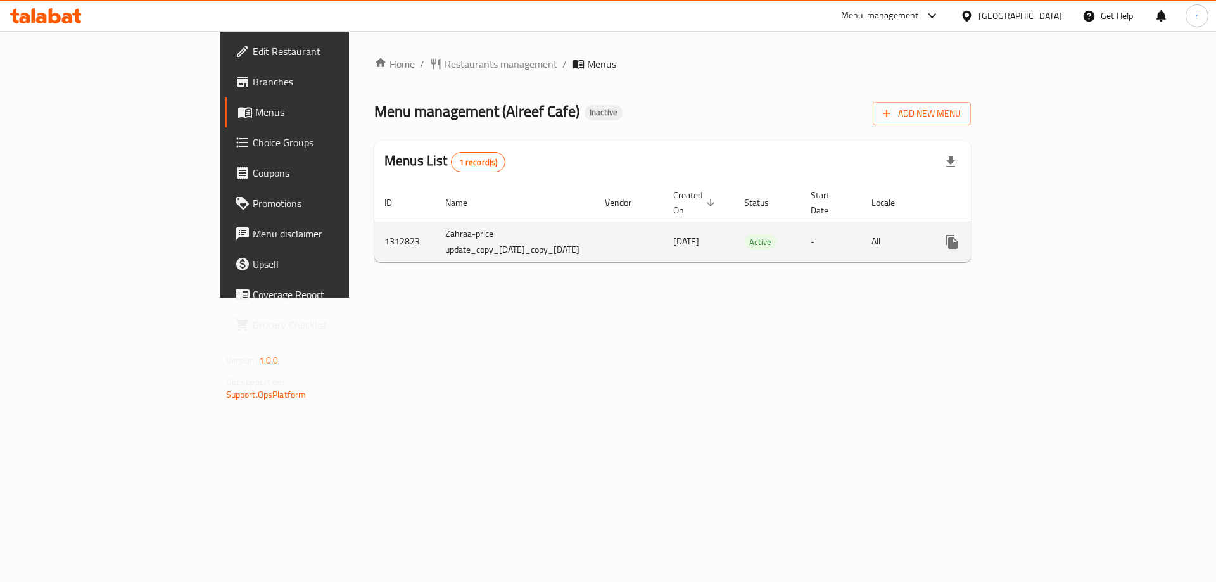
click at [1058, 231] on link "enhanced table" at bounding box center [1043, 242] width 30 height 30
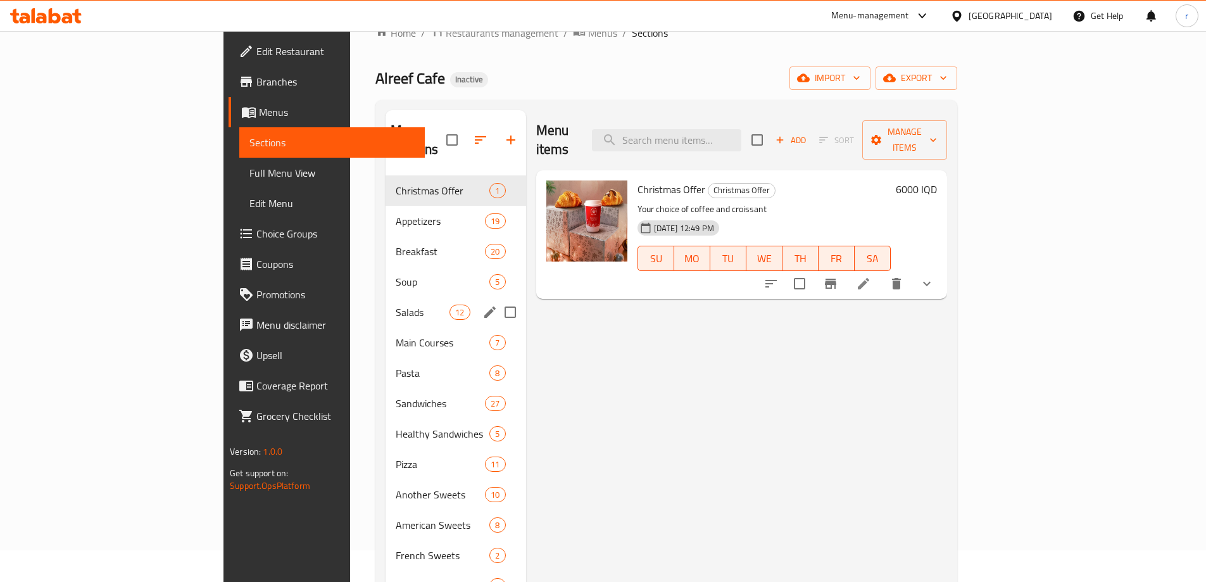
scroll to position [84, 0]
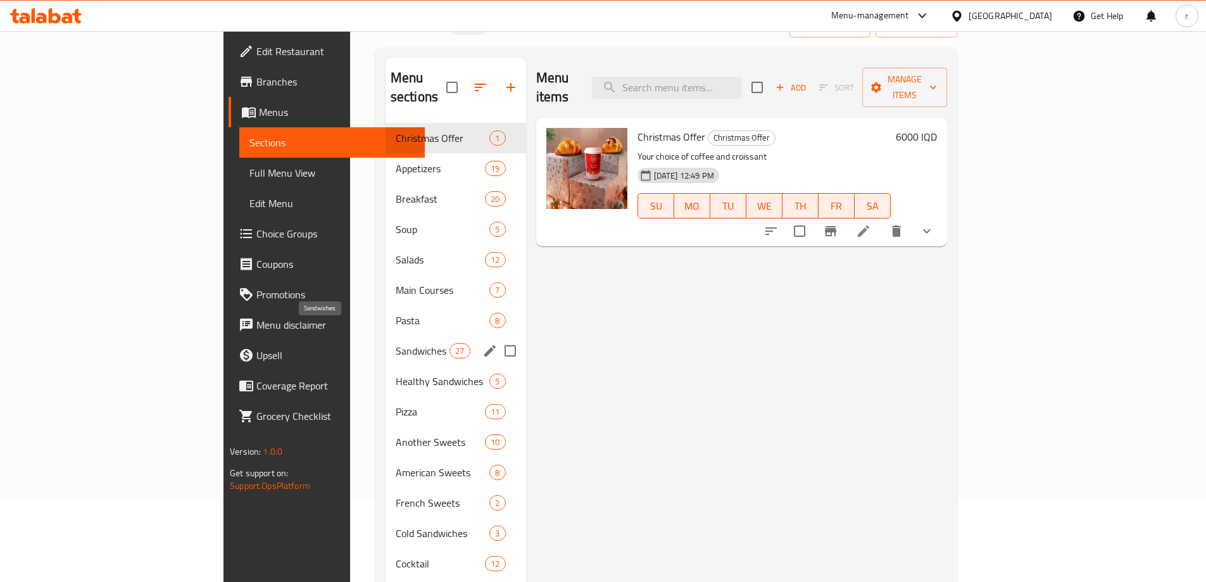
click at [396, 343] on span "Sandwiches" at bounding box center [423, 350] width 54 height 15
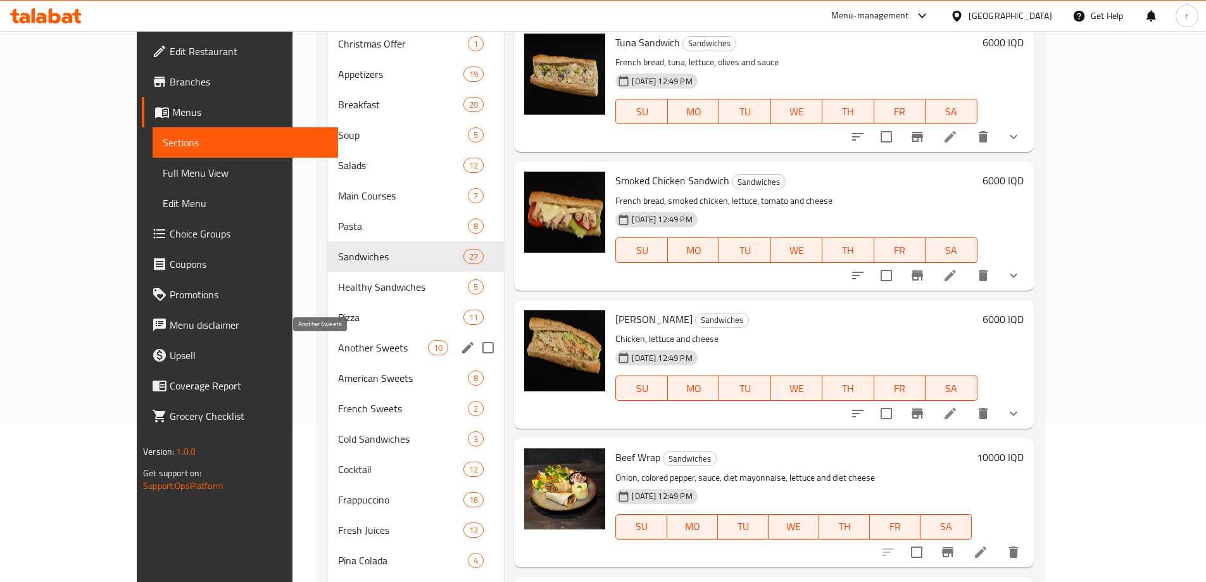
scroll to position [169, 0]
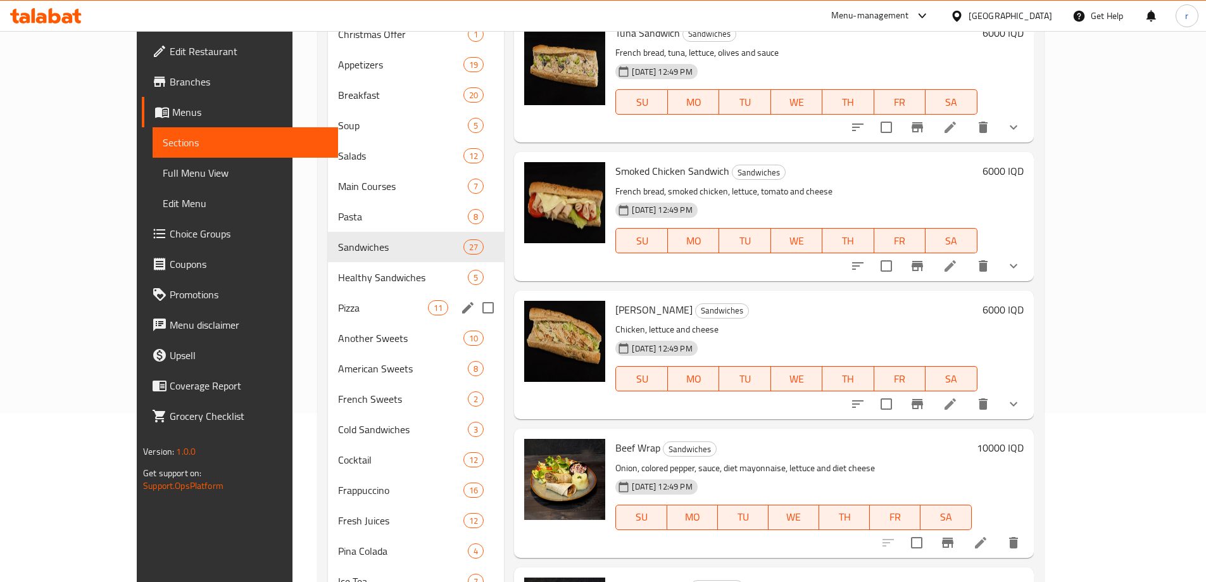
click at [353, 319] on div "Pizza 11" at bounding box center [416, 308] width 177 height 30
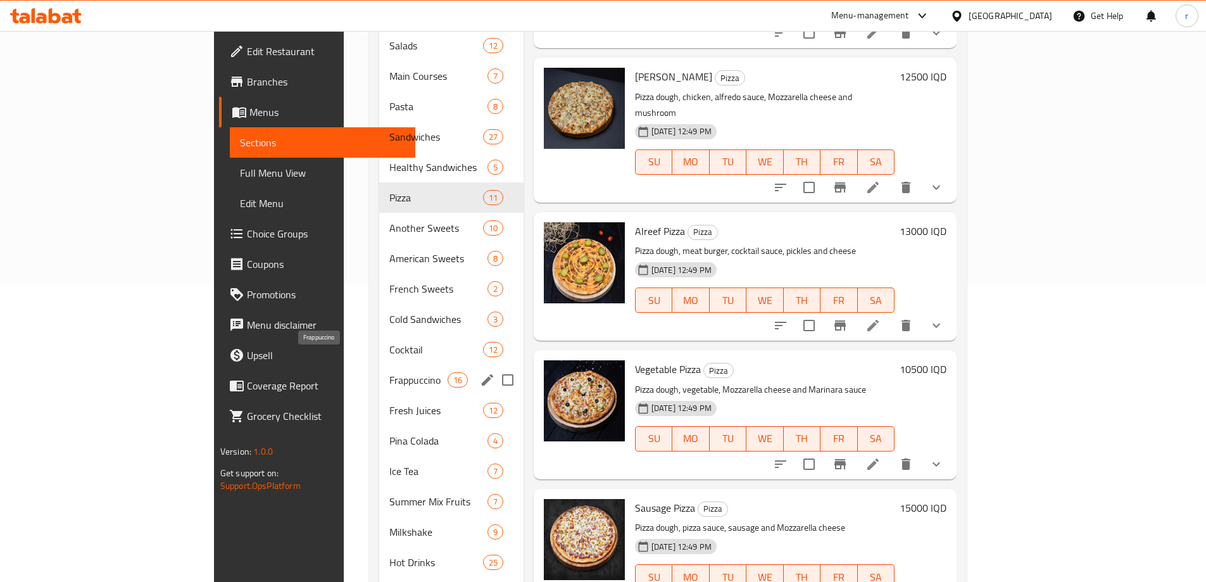
scroll to position [337, 0]
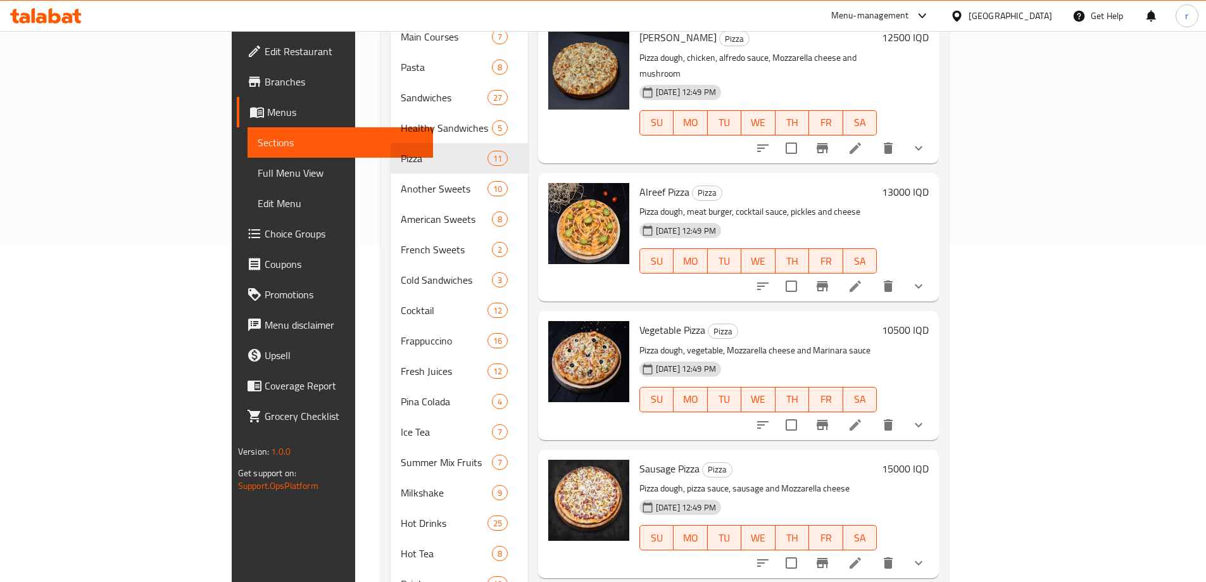
click at [37, 17] on icon at bounding box center [46, 15] width 72 height 15
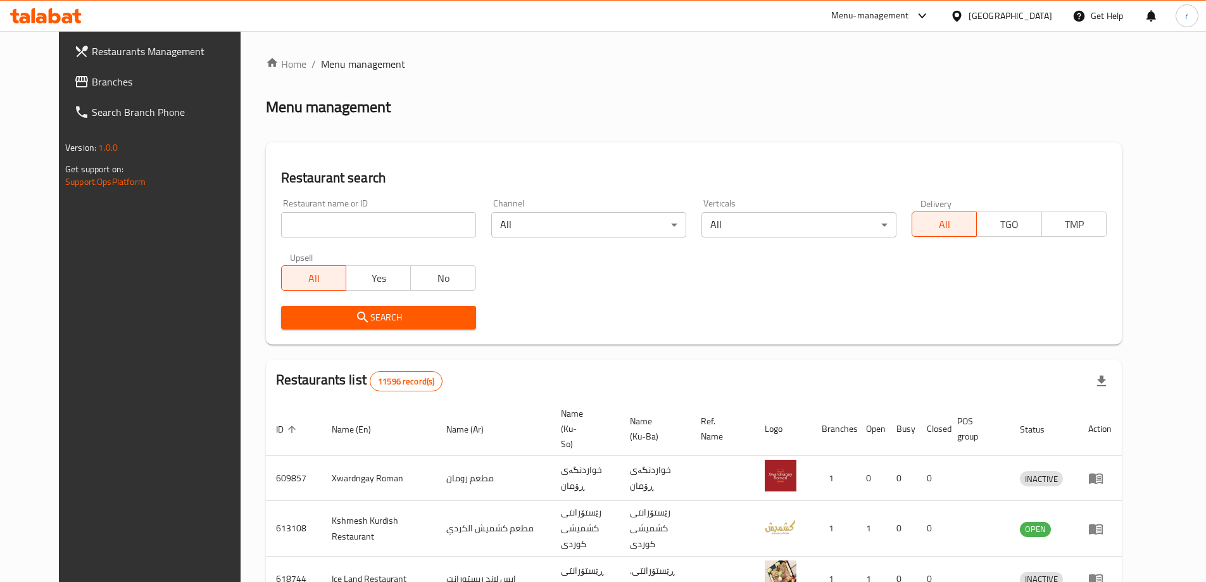
drag, startPoint x: 281, startPoint y: 229, endPoint x: 276, endPoint y: 234, distance: 7.6
click at [281, 229] on input "search" at bounding box center [378, 224] width 195 height 25
paste input "Espresso Cafe"
type input "Espresso Cafe"
click at [280, 332] on div "Search" at bounding box center [379, 317] width 210 height 39
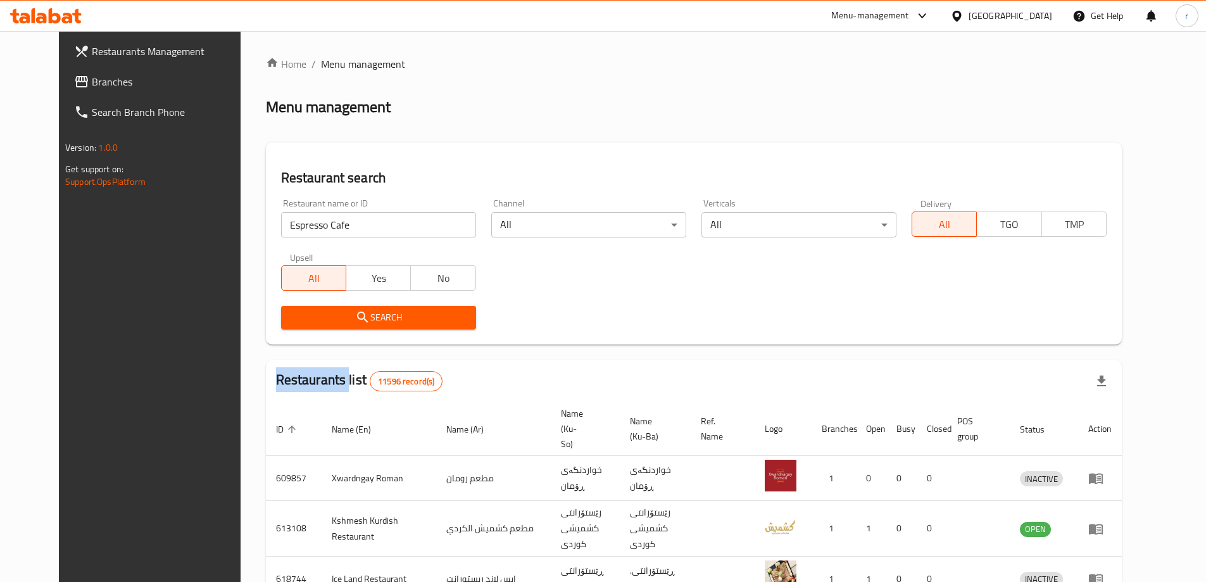
click at [291, 320] on span "Search" at bounding box center [378, 318] width 175 height 16
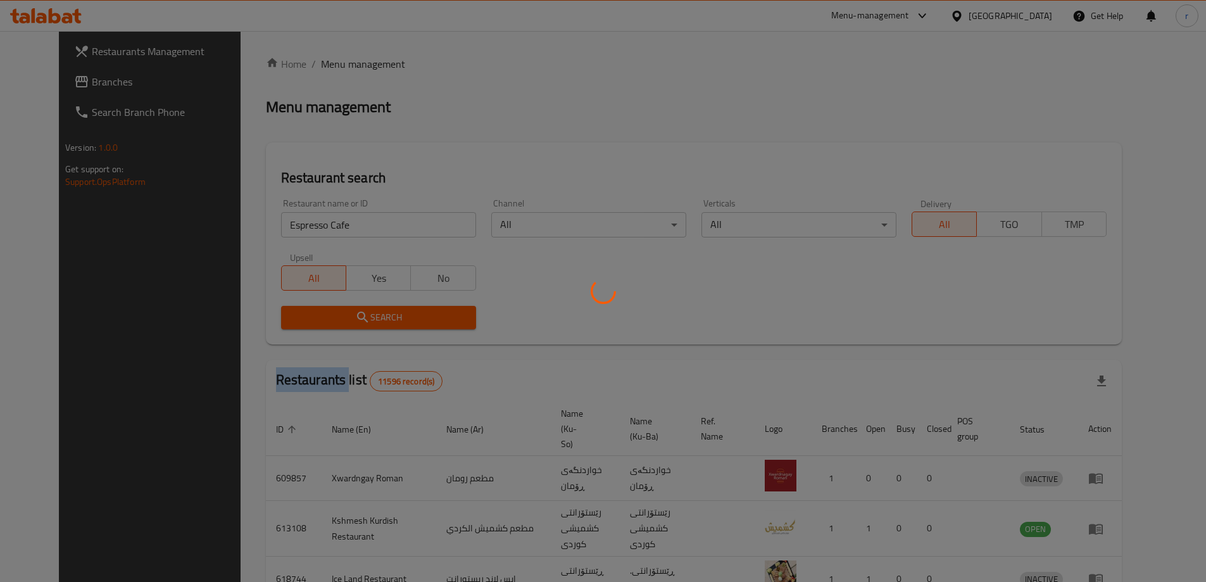
click at [286, 320] on div at bounding box center [603, 291] width 1206 height 582
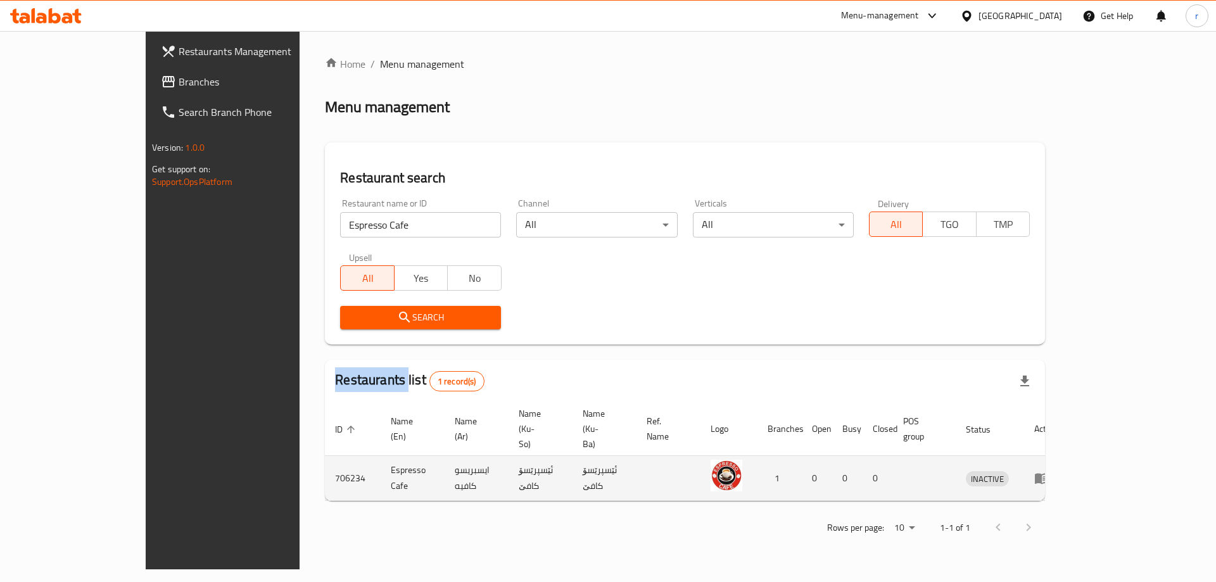
click at [1049, 470] on icon "enhanced table" at bounding box center [1041, 477] width 15 height 15
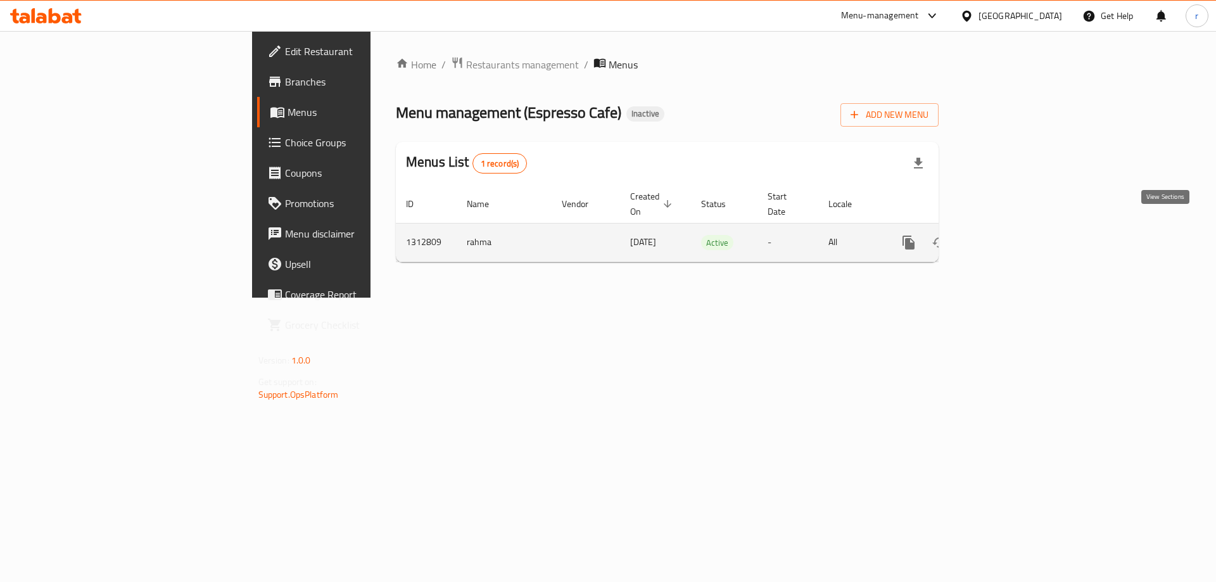
click at [1007, 235] on icon "enhanced table" at bounding box center [999, 242] width 15 height 15
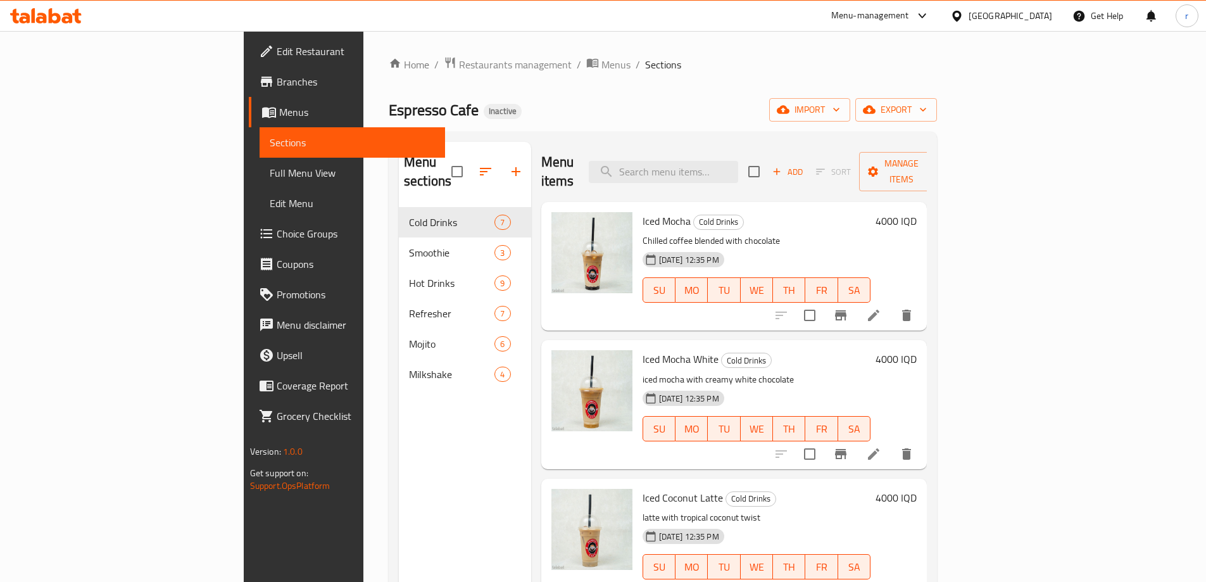
click at [270, 167] on span "Full Menu View" at bounding box center [352, 172] width 165 height 15
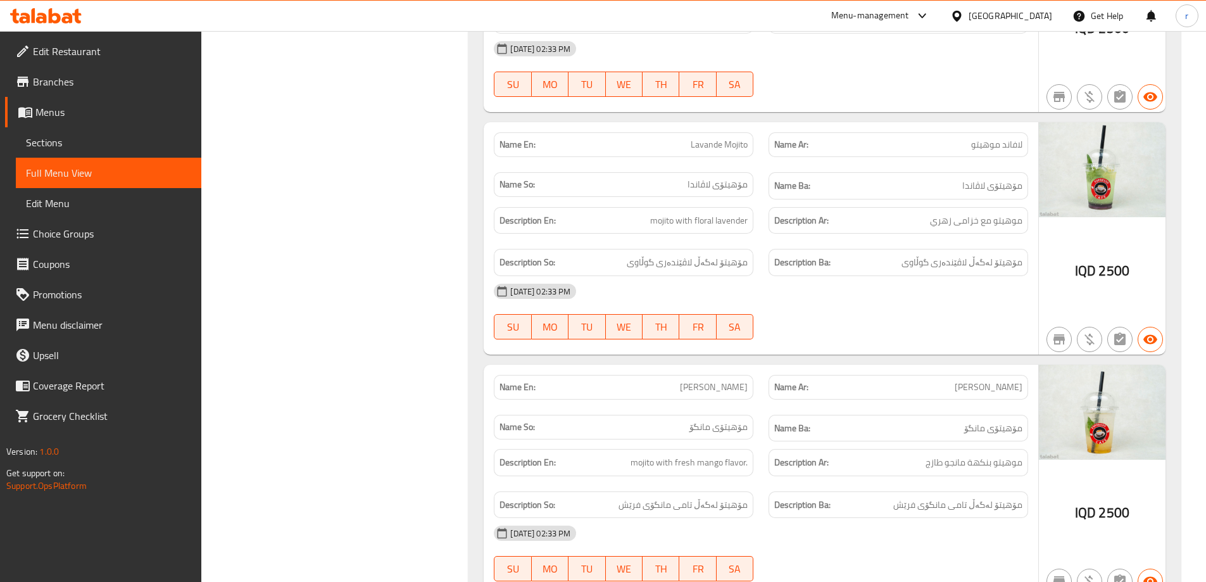
scroll to position [7851, 0]
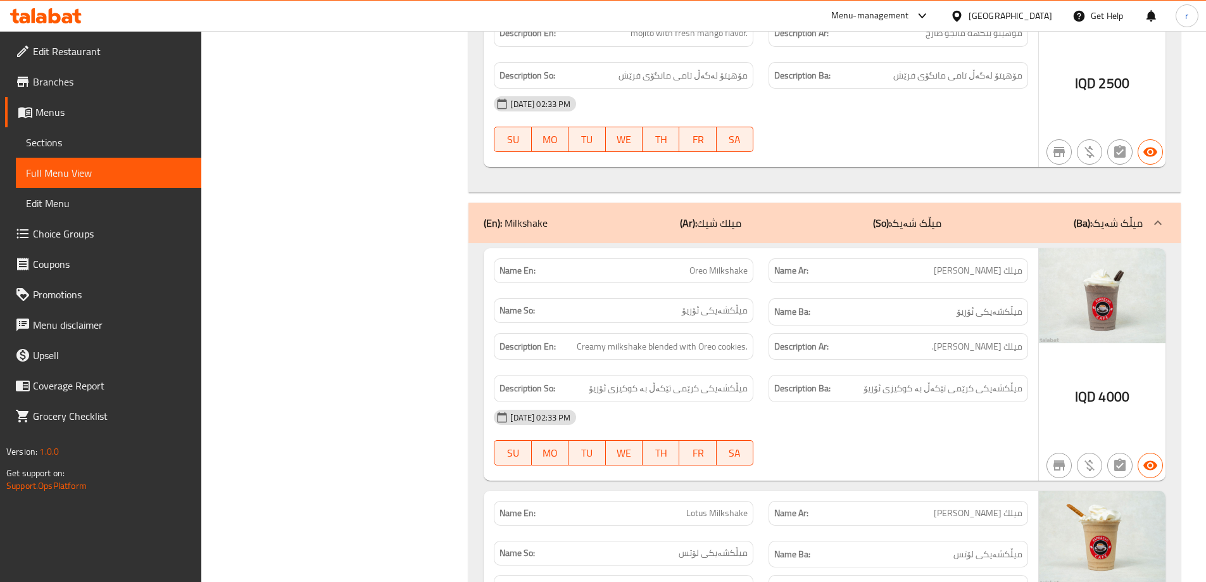
click at [496, 227] on b "(En):" at bounding box center [493, 222] width 18 height 19
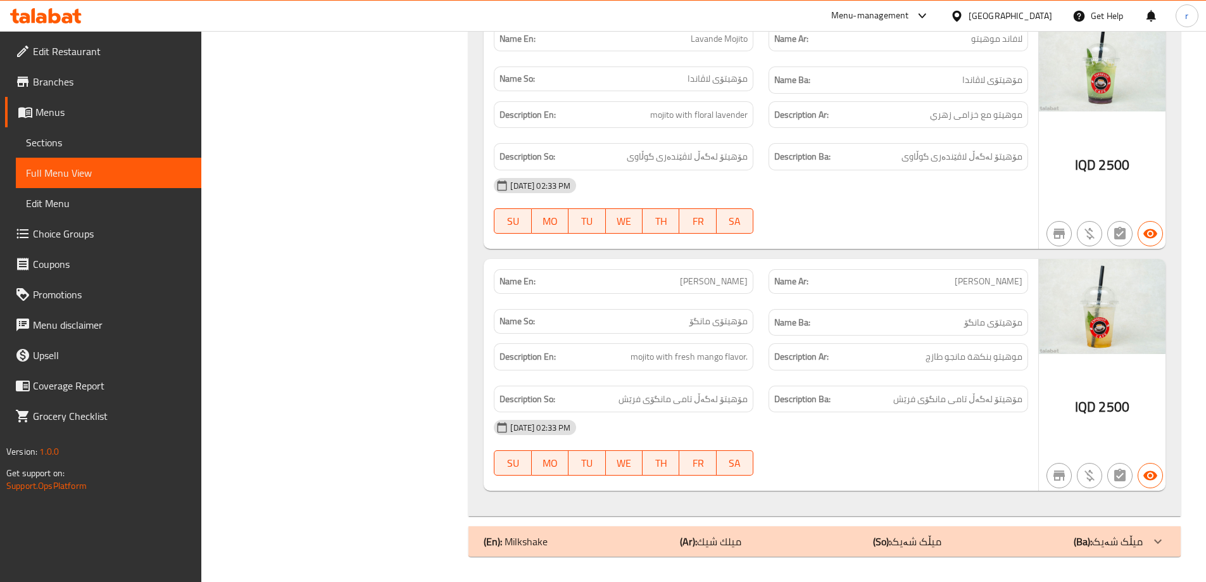
scroll to position [7764, 0]
drag, startPoint x: 504, startPoint y: 530, endPoint x: 498, endPoint y: 523, distance: 9.0
click at [505, 531] on div "(En): Milkshake (Ar): ميلك شيك (So): میڵک شەیک (Ba): میڵک شەیک" at bounding box center [825, 541] width 712 height 30
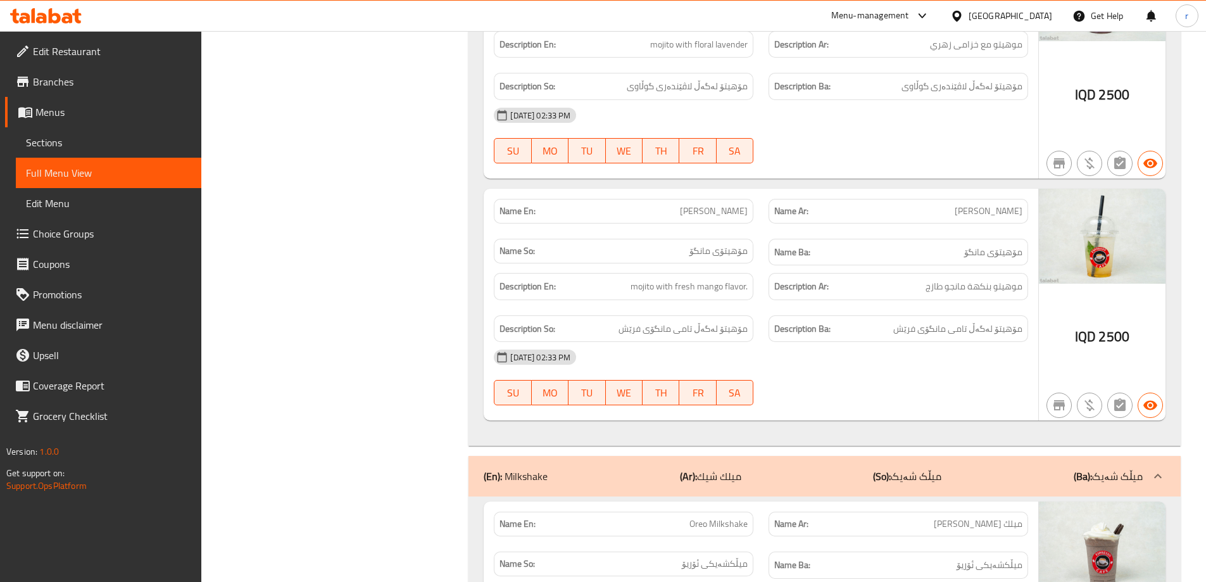
scroll to position [7497, 0]
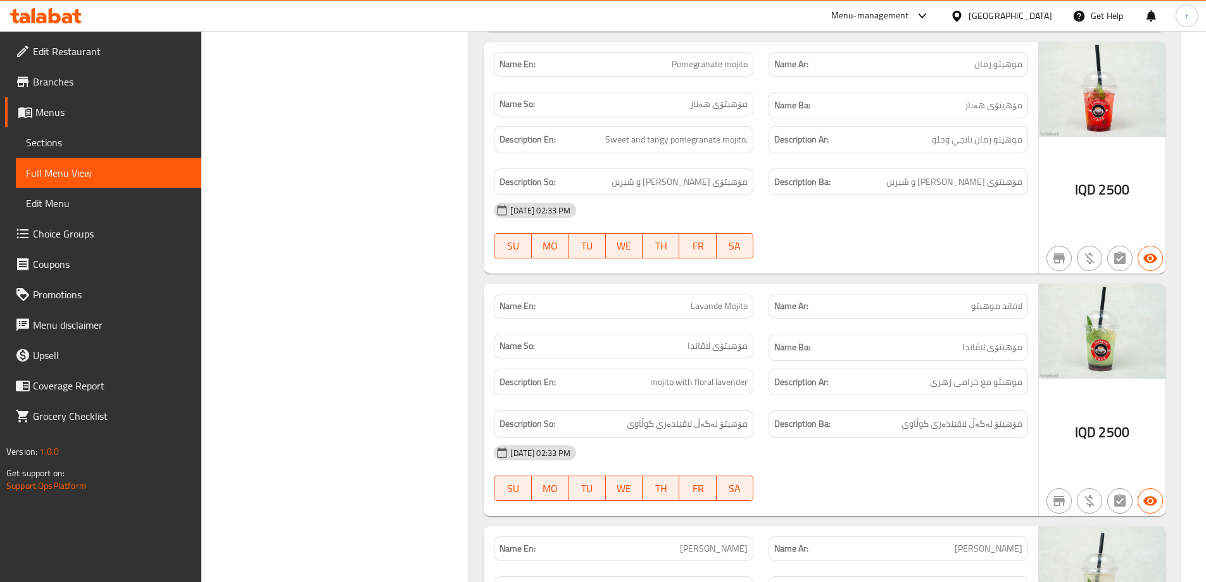
click at [108, 146] on span "Sections" at bounding box center [108, 142] width 165 height 15
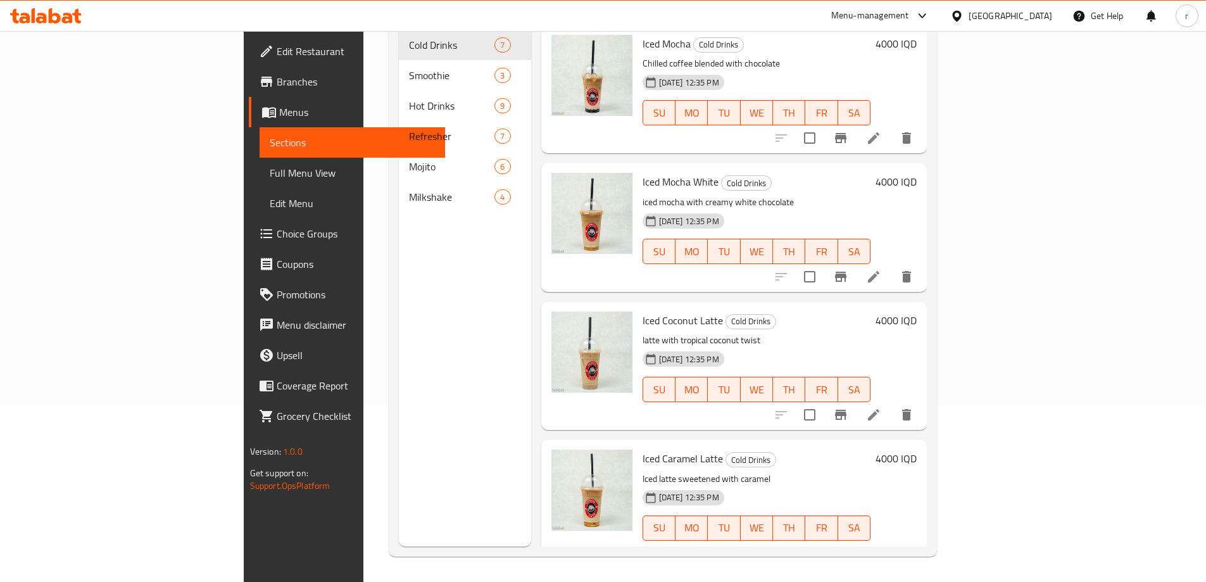
scroll to position [93, 0]
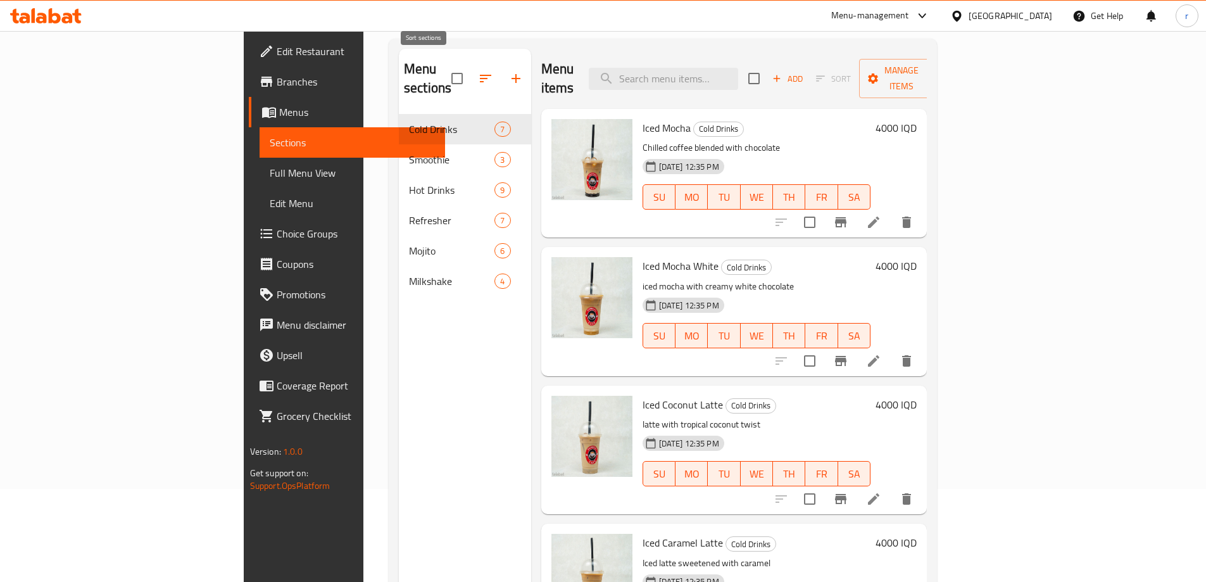
click at [478, 71] on icon "button" at bounding box center [485, 78] width 15 height 15
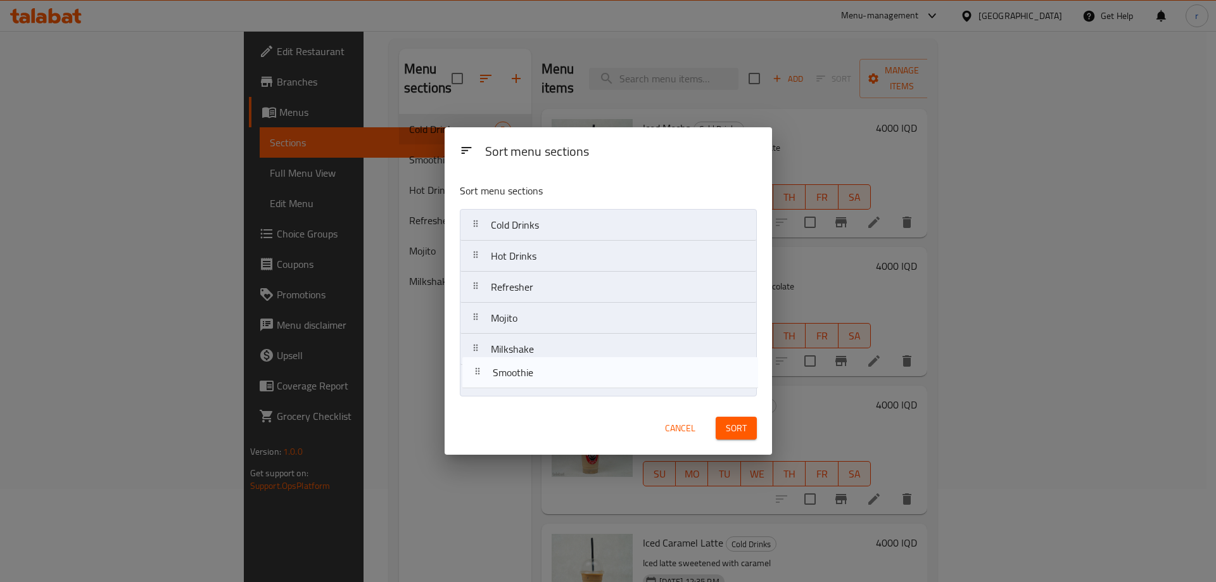
drag, startPoint x: 474, startPoint y: 259, endPoint x: 479, endPoint y: 384, distance: 124.8
click at [479, 384] on nav "Cold Drinks Smoothie Hot Drinks Refresher Mojito Milkshake" at bounding box center [608, 302] width 297 height 187
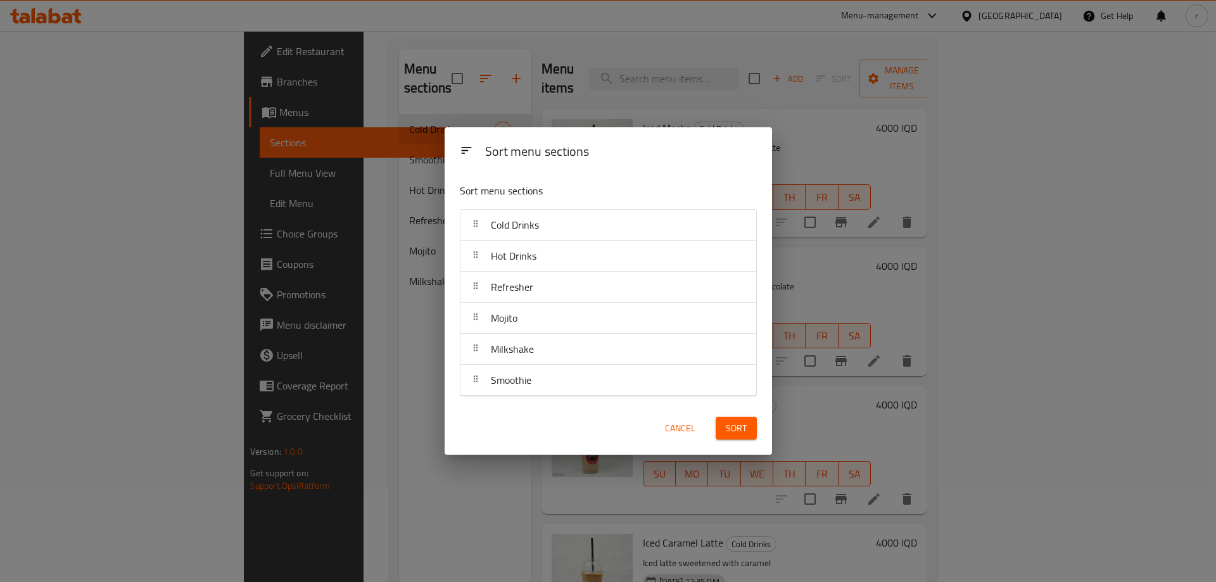
click at [724, 426] on button "Sort" at bounding box center [735, 428] width 41 height 23
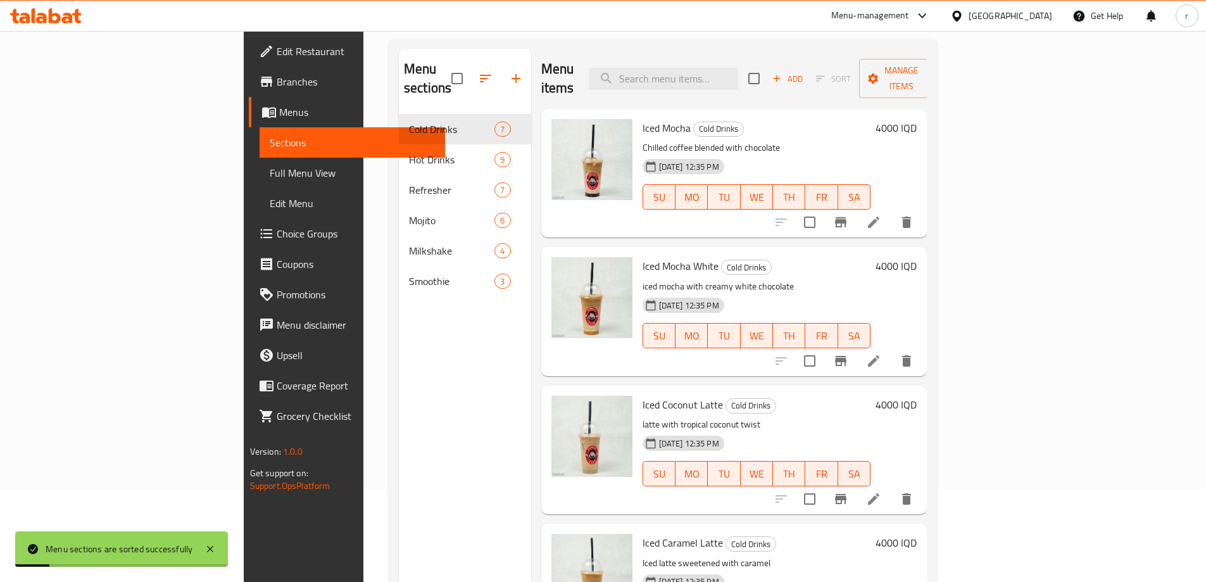
click at [270, 177] on span "Full Menu View" at bounding box center [352, 172] width 165 height 15
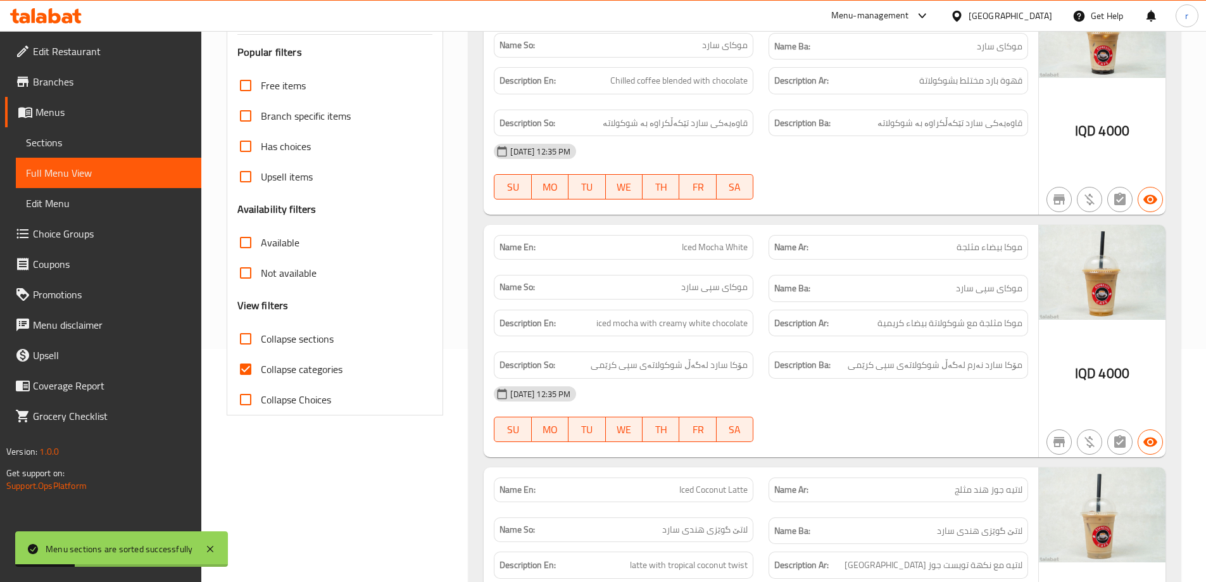
scroll to position [262, 0]
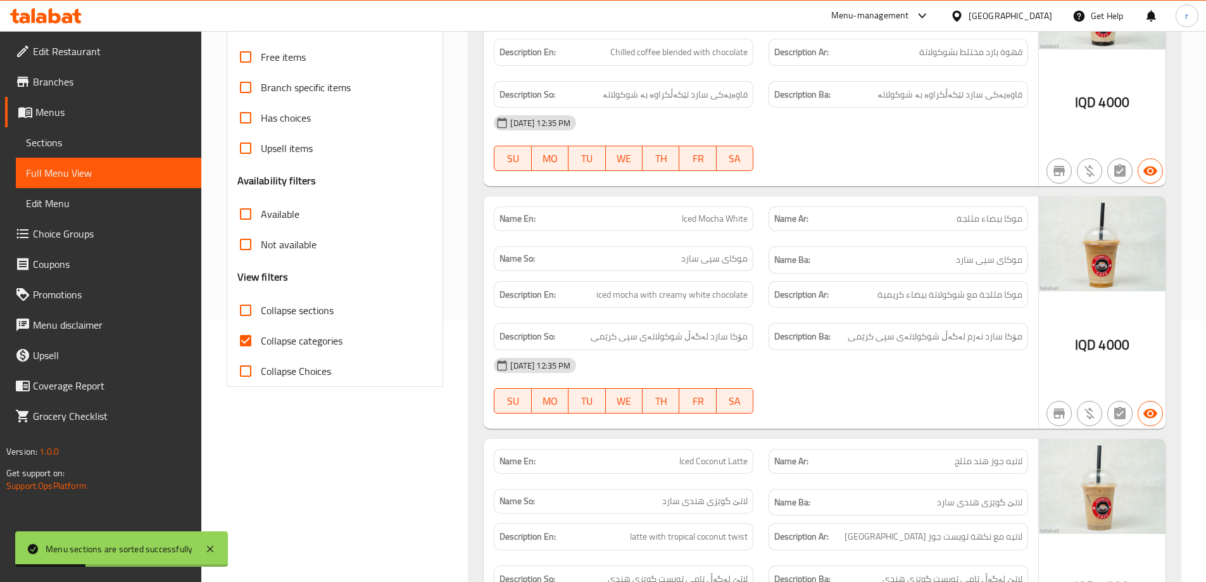
click at [254, 315] on input "Collapse sections" at bounding box center [245, 310] width 30 height 30
checkbox input "true"
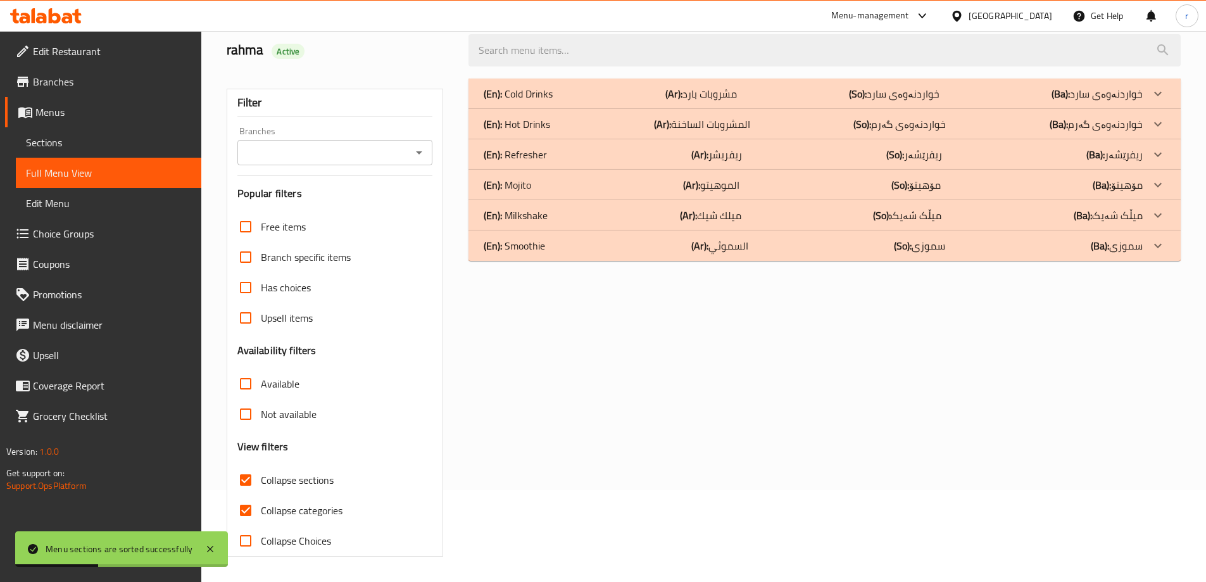
scroll to position [92, 0]
click at [504, 216] on p "(En): Milkshake" at bounding box center [516, 215] width 64 height 15
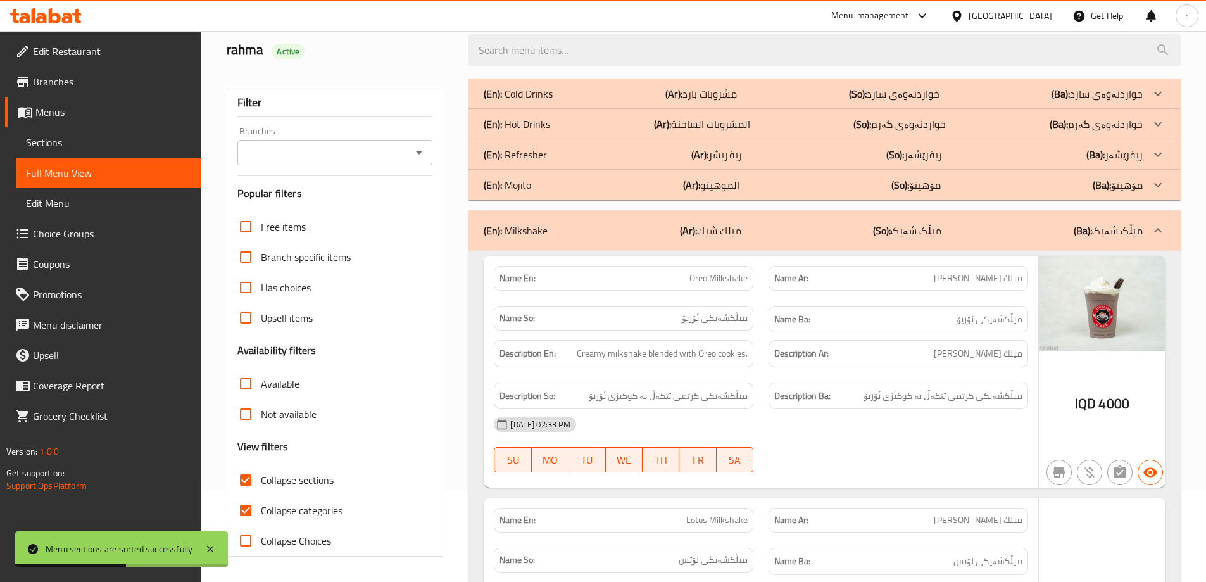
click at [507, 190] on p "(En): Mojito" at bounding box center [507, 184] width 47 height 15
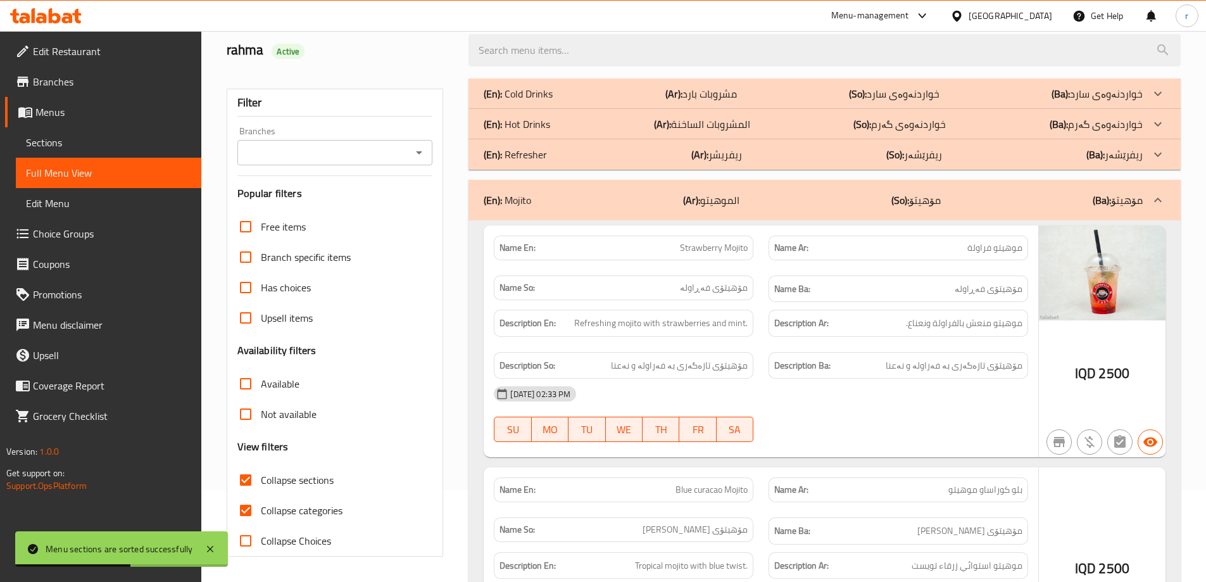
click at [507, 158] on p "(En): Refresher" at bounding box center [515, 154] width 63 height 15
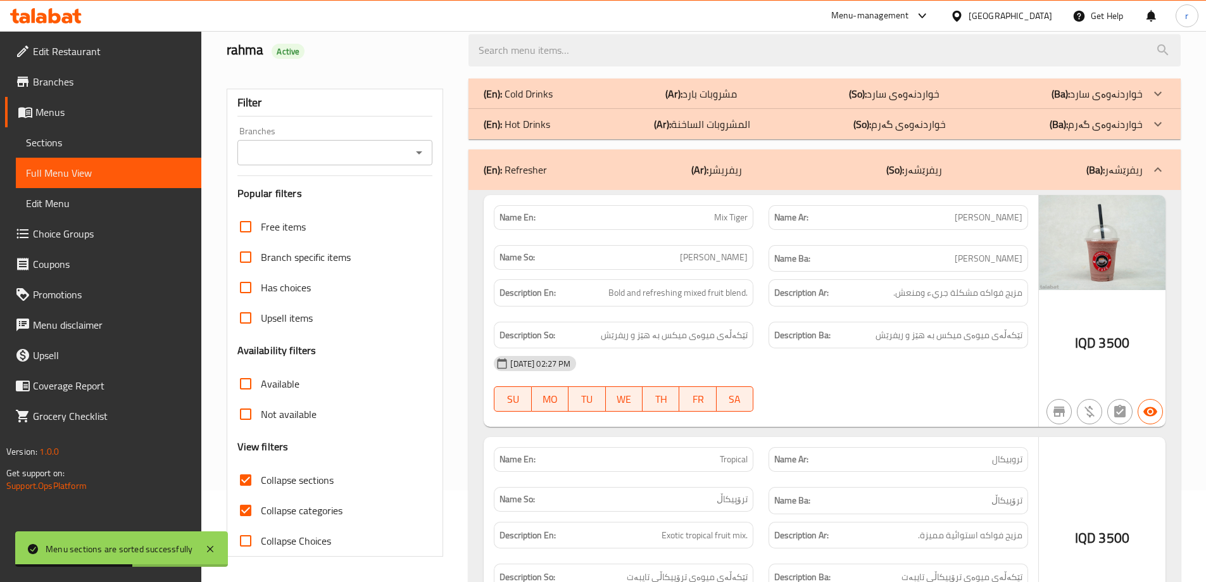
click at [508, 126] on p "(En): Hot Drinks" at bounding box center [517, 124] width 66 height 15
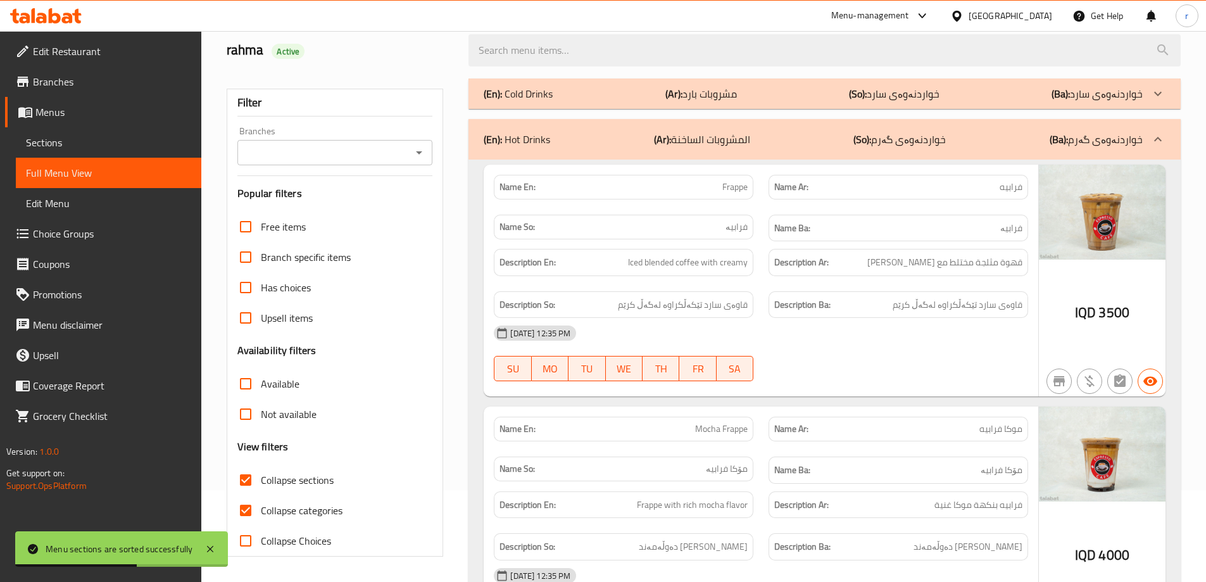
click at [510, 101] on p "(En): Cold Drinks" at bounding box center [518, 93] width 69 height 15
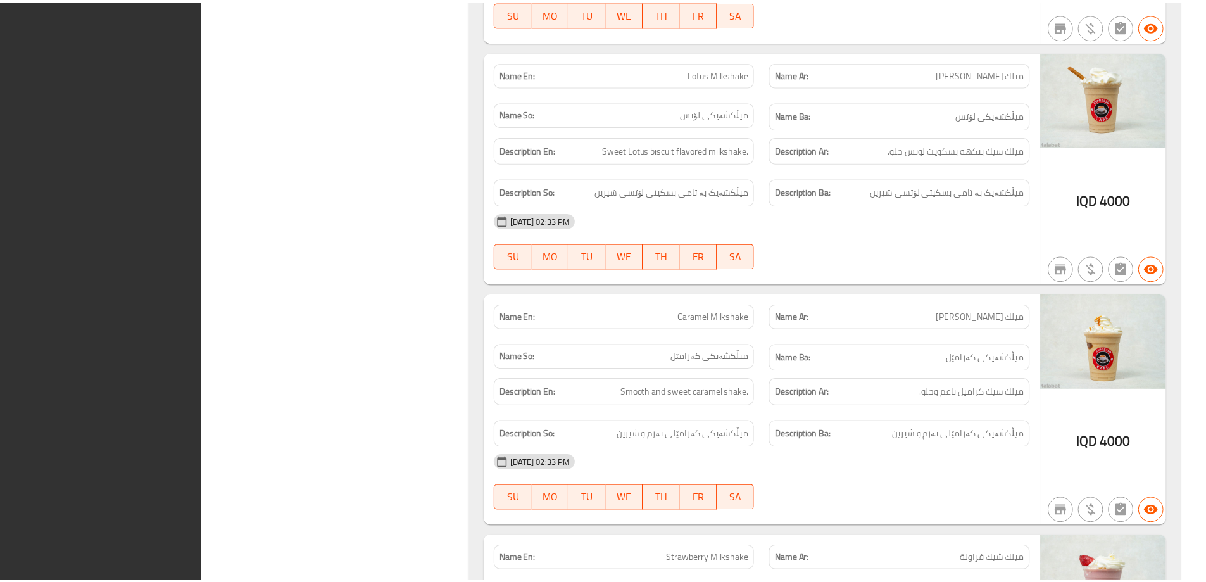
scroll to position [8007, 0]
